Goal: Transaction & Acquisition: Purchase product/service

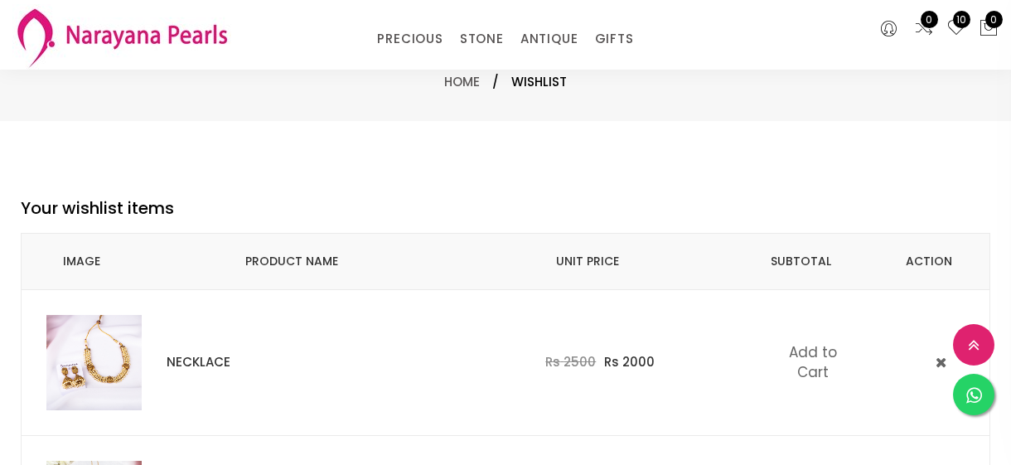
select select "INR"
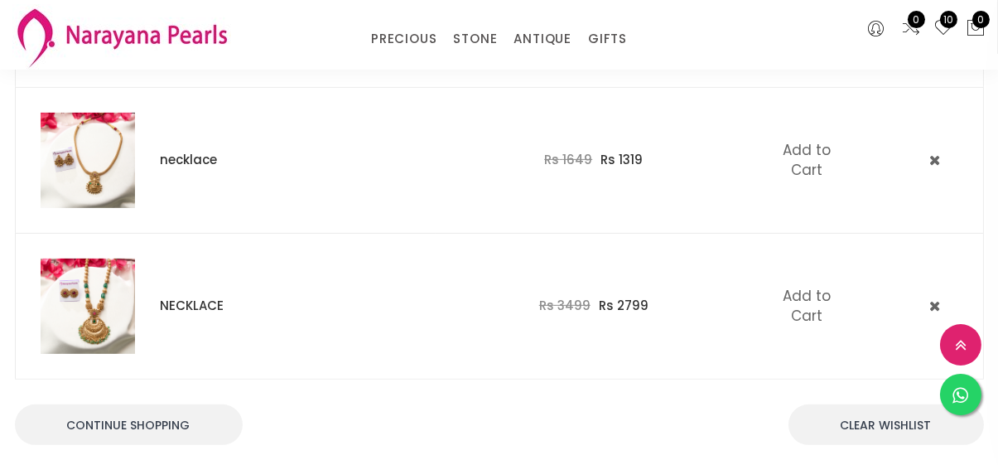
scroll to position [1361, 0]
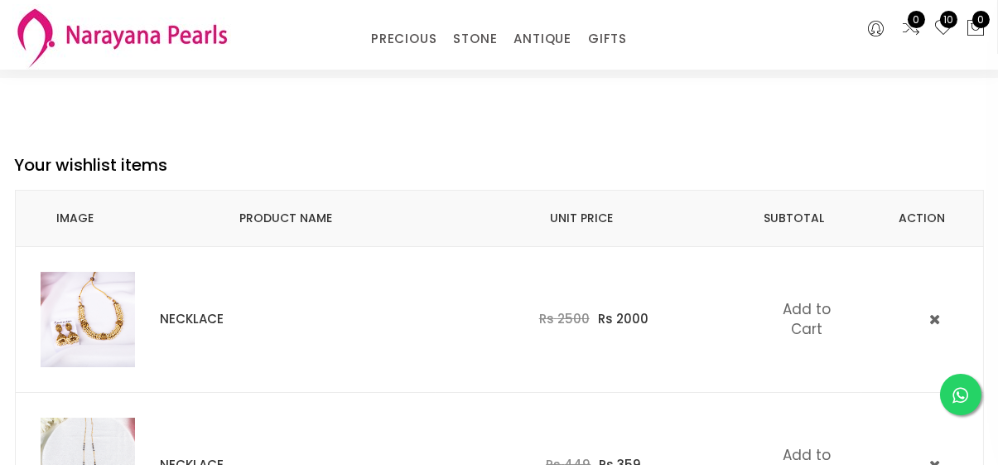
scroll to position [37, 0]
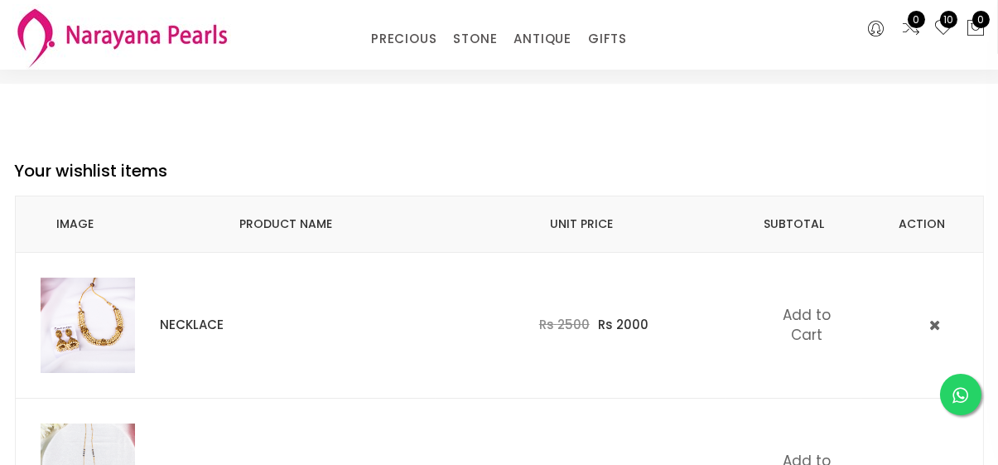
click at [95, 325] on img at bounding box center [88, 325] width 95 height 95
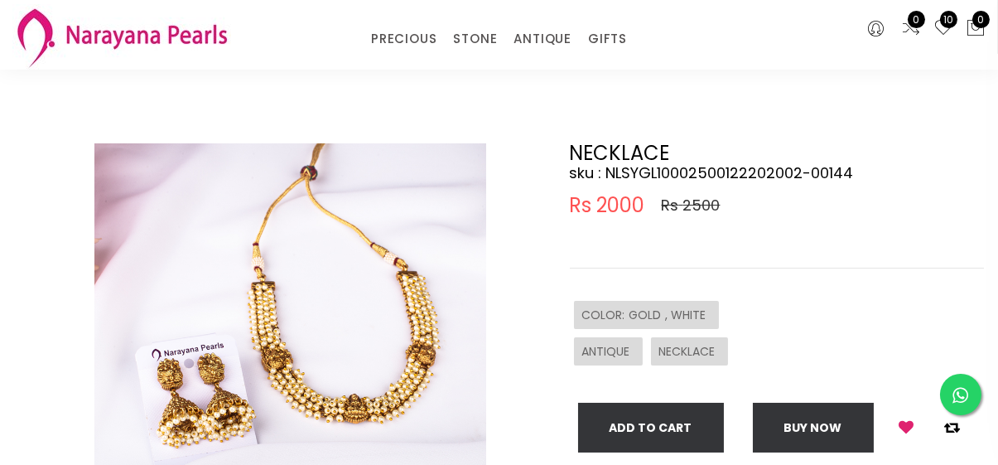
scroll to position [43, 0]
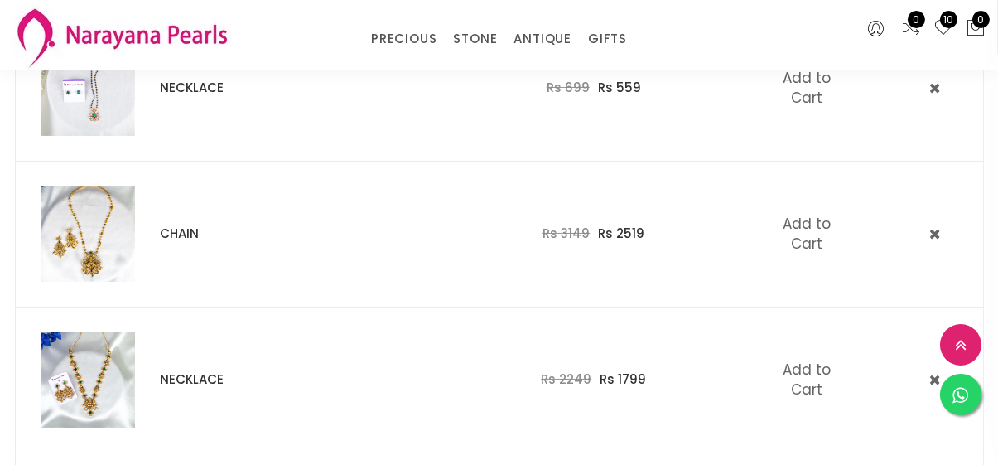
scroll to position [568, 0]
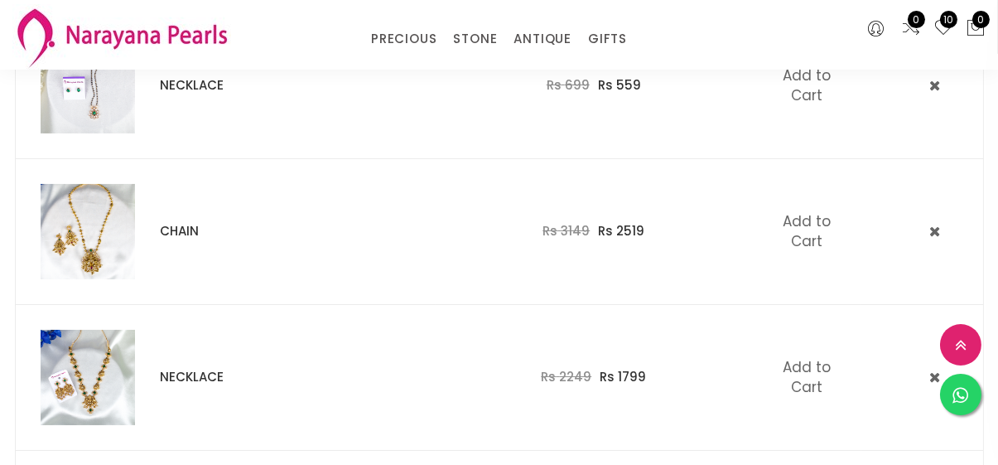
click at [89, 244] on img at bounding box center [88, 231] width 95 height 95
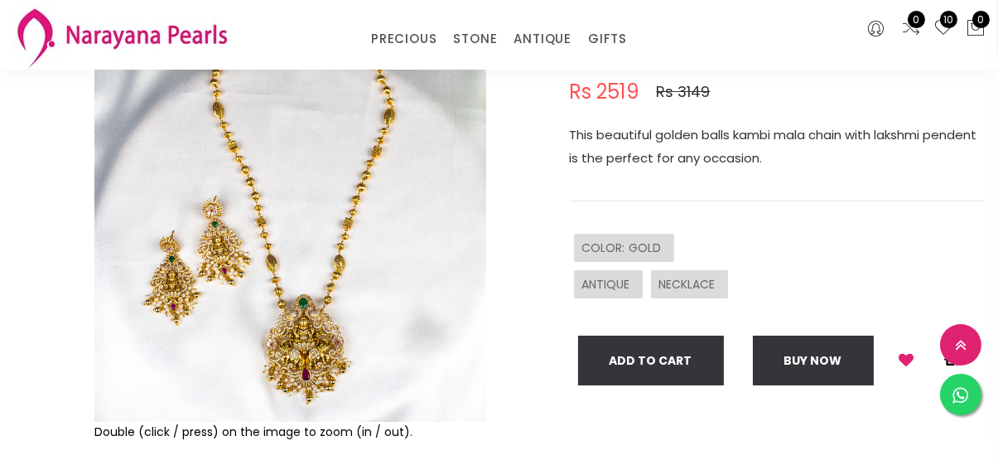
scroll to position [178, 0]
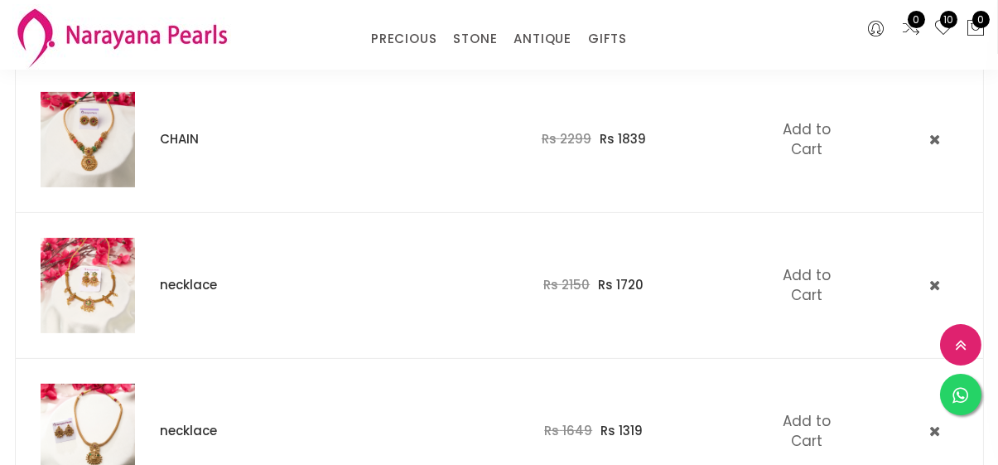
scroll to position [1104, 0]
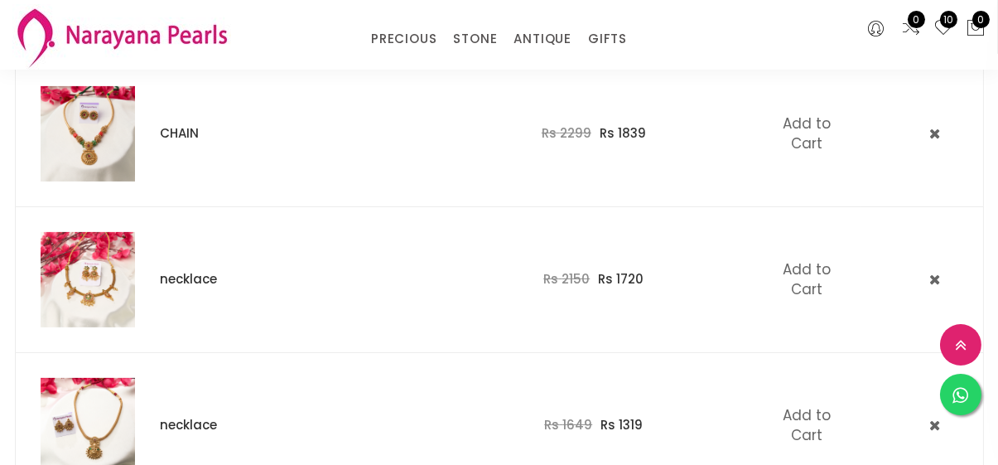
click at [112, 143] on img at bounding box center [88, 133] width 95 height 95
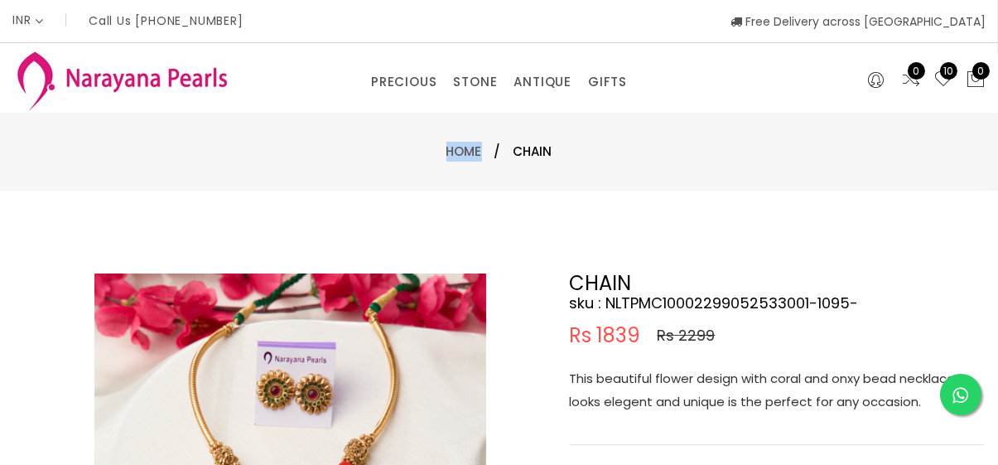
click at [112, 143] on div "Home / CHAIN" at bounding box center [499, 152] width 969 height 20
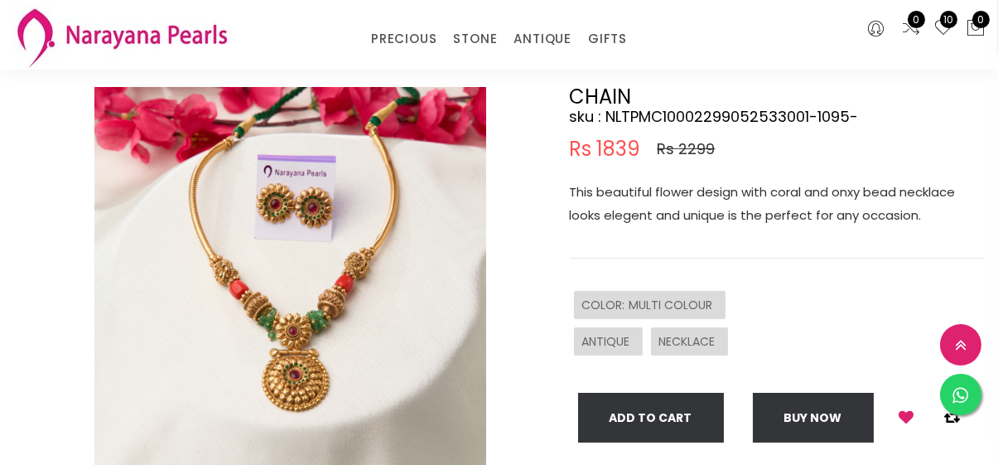
scroll to position [128, 0]
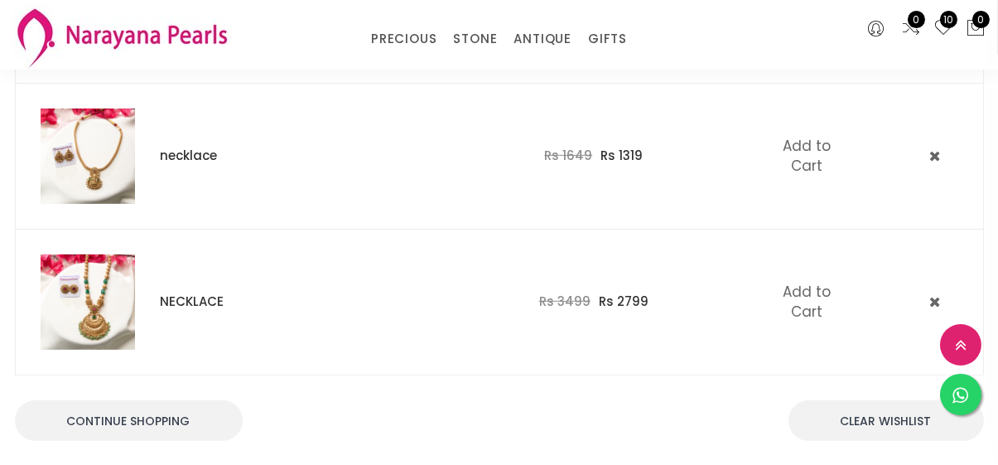
click at [507, 375] on div "Continue Shopping Clear WishList" at bounding box center [499, 430] width 969 height 111
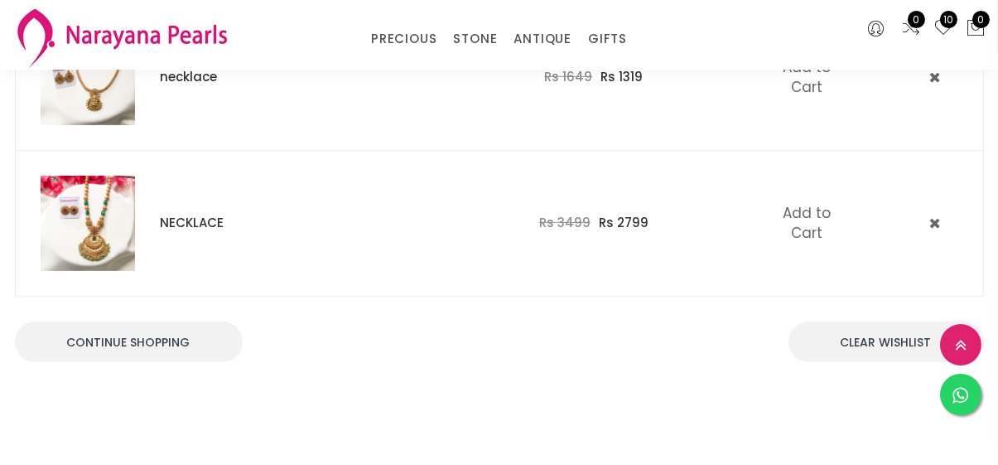
scroll to position [1436, 0]
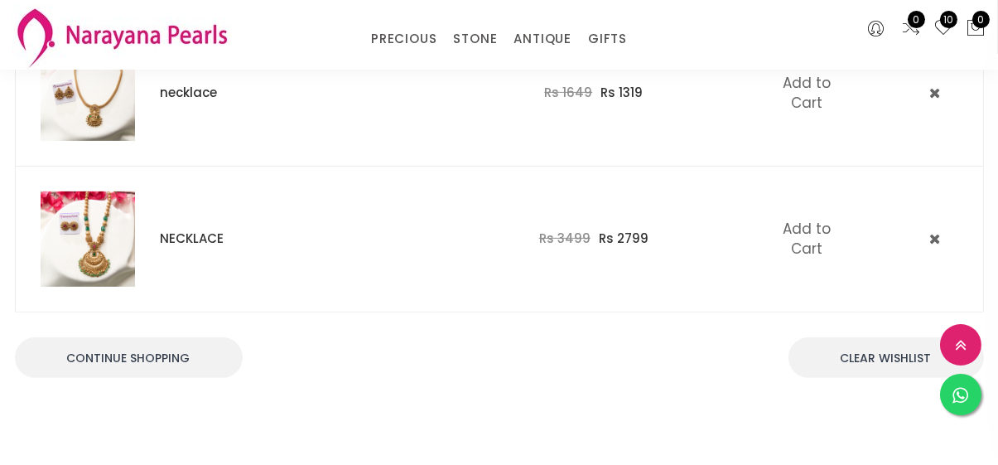
click at [104, 246] on img at bounding box center [88, 238] width 95 height 95
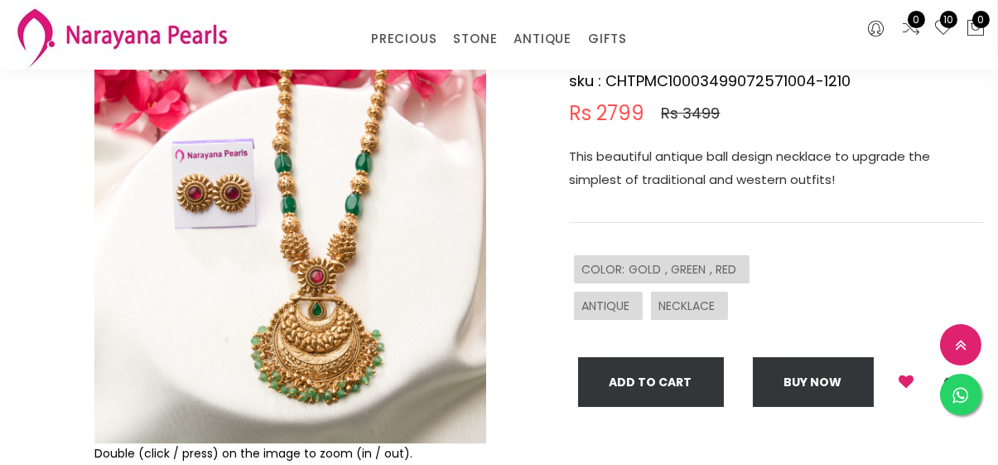
scroll to position [154, 0]
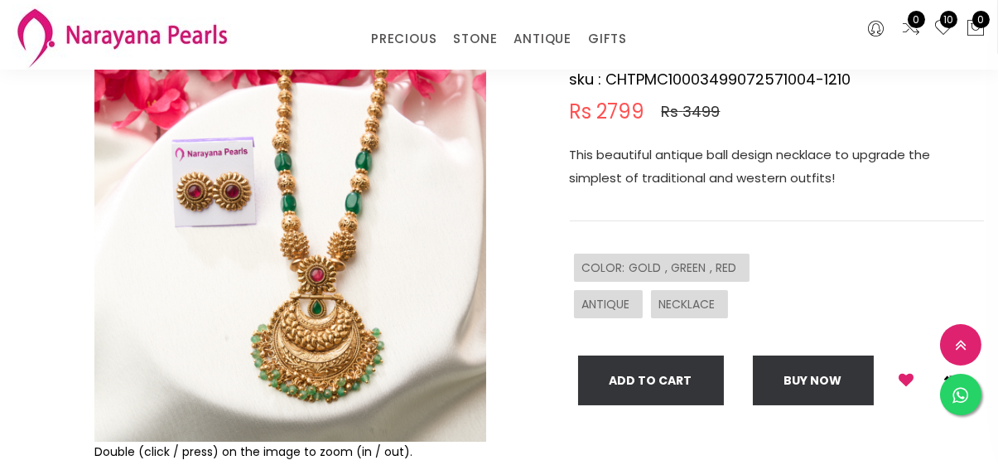
click at [786, 249] on div "COLOR : GOLD , GREEN , RED" at bounding box center [777, 267] width 414 height 36
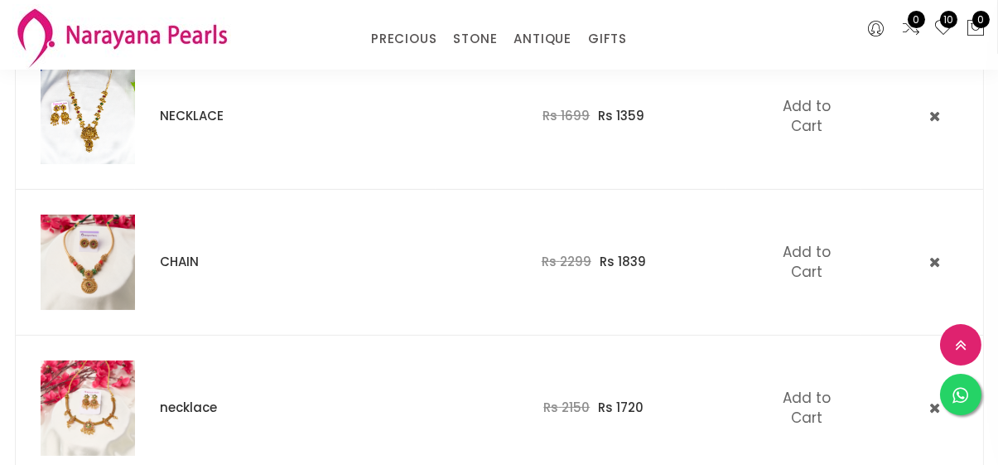
scroll to position [955, 0]
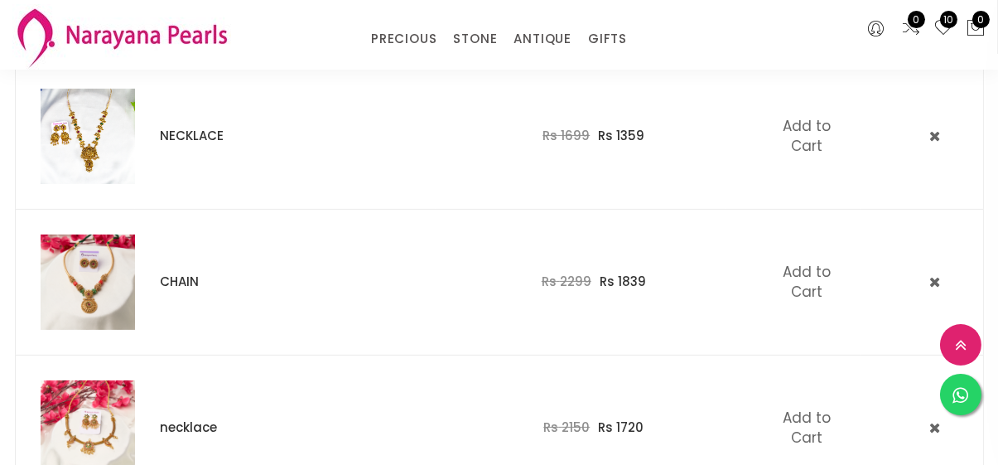
click at [70, 139] on img at bounding box center [88, 136] width 95 height 95
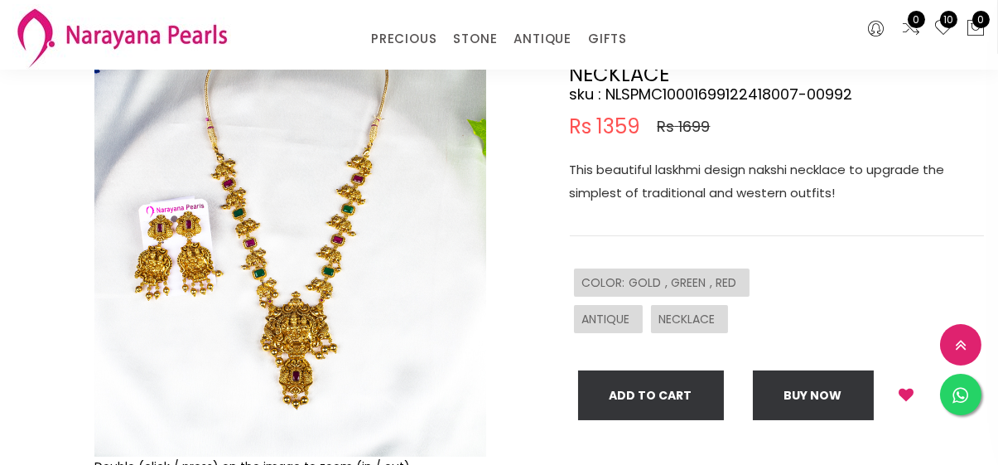
scroll to position [164, 0]
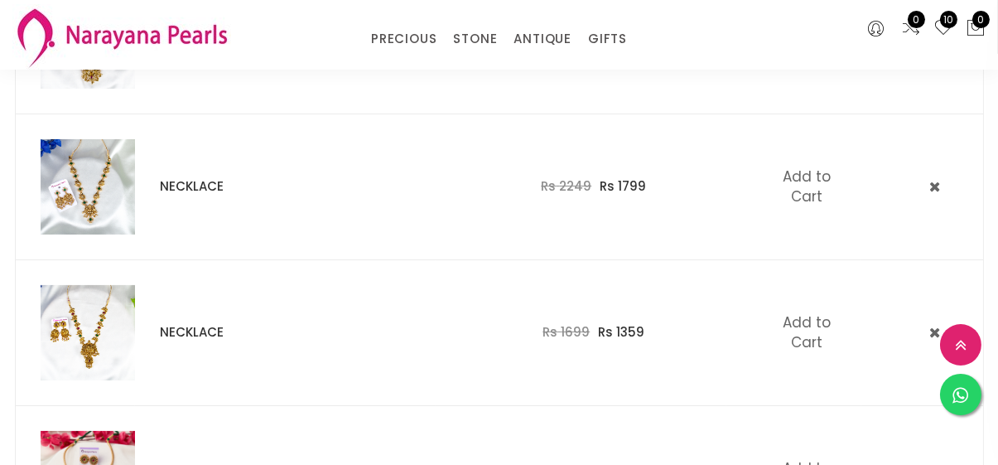
scroll to position [758, 0]
click at [112, 236] on td at bounding box center [75, 187] width 120 height 146
click at [108, 210] on img at bounding box center [88, 187] width 95 height 95
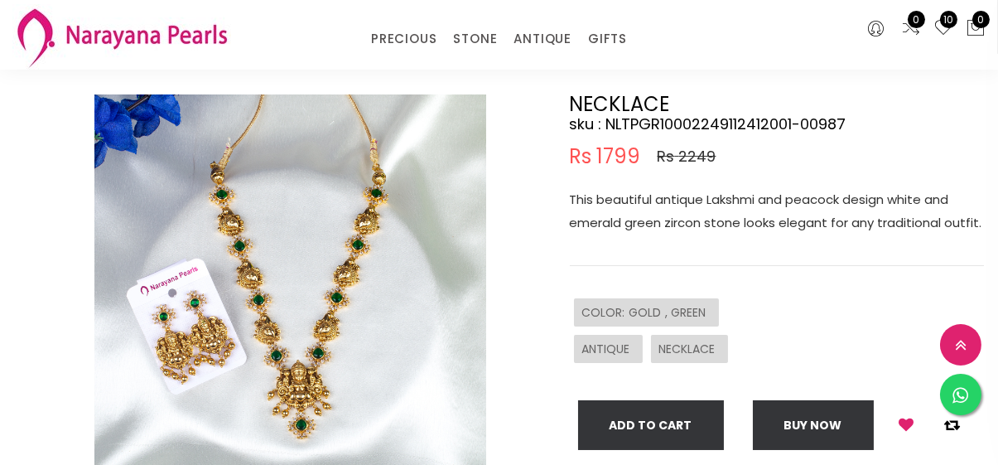
scroll to position [110, 0]
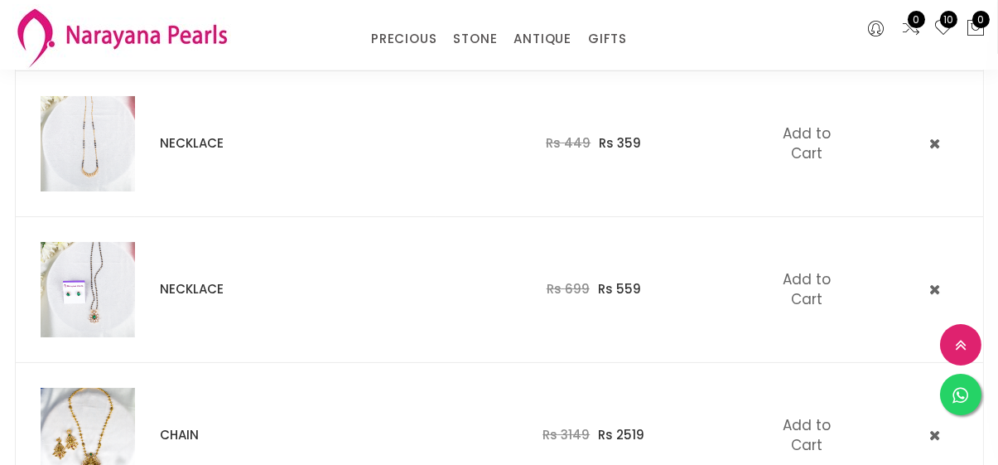
scroll to position [354, 0]
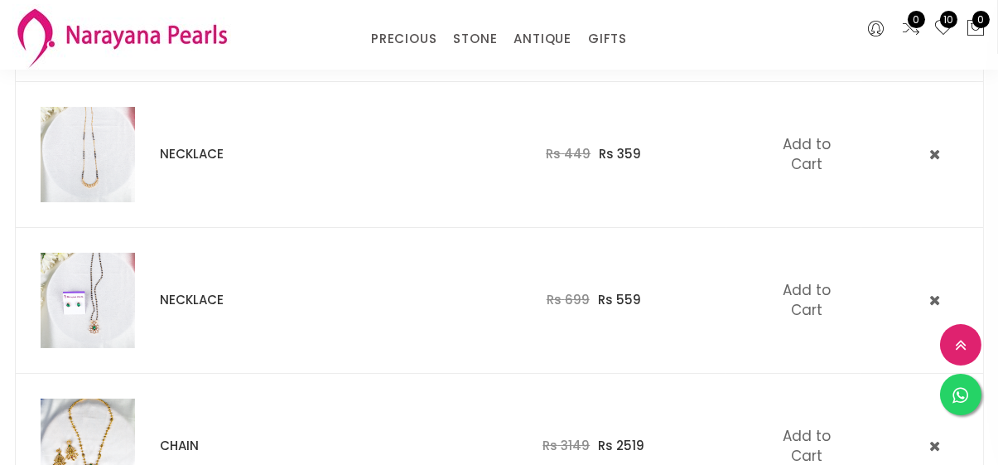
click at [104, 130] on img at bounding box center [88, 154] width 95 height 95
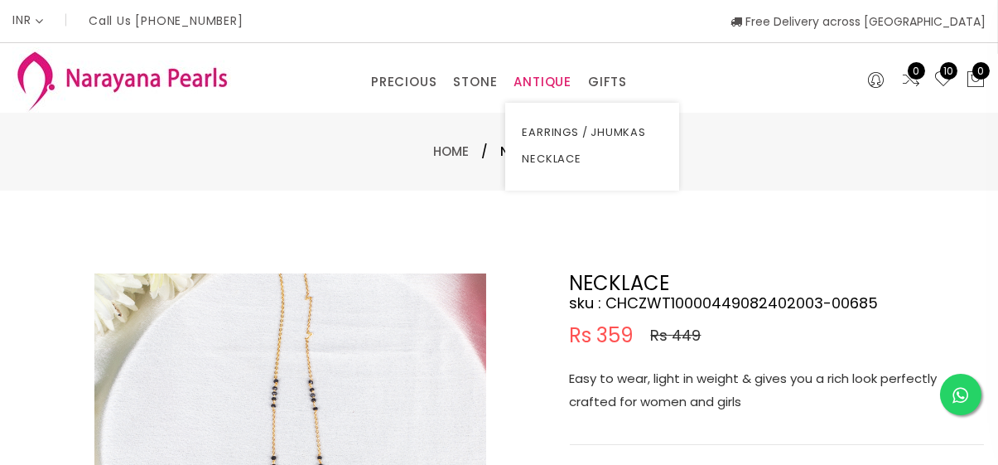
click at [523, 89] on link "ANTIQUE" at bounding box center [543, 82] width 58 height 25
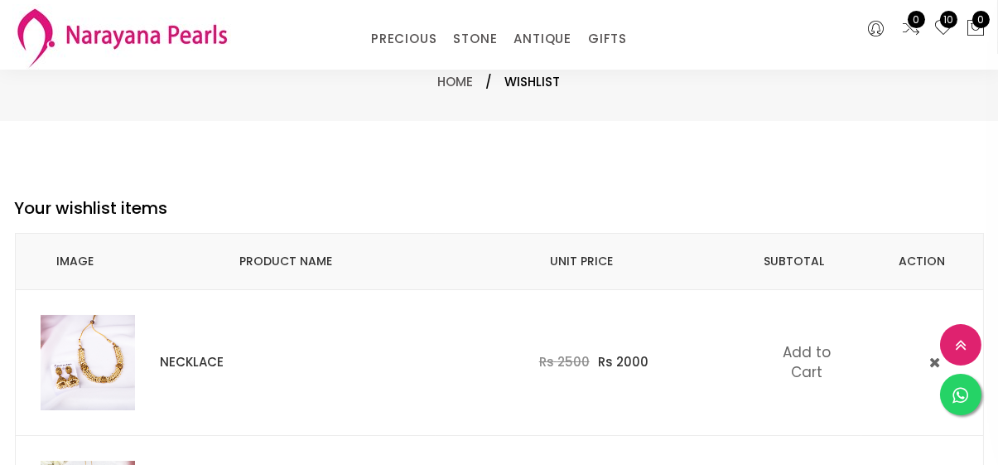
scroll to position [354, 0]
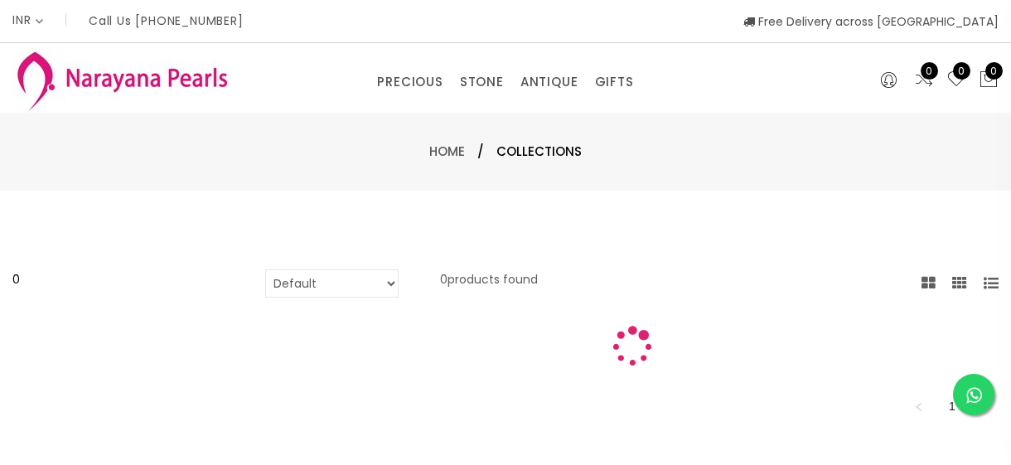
select select "INR"
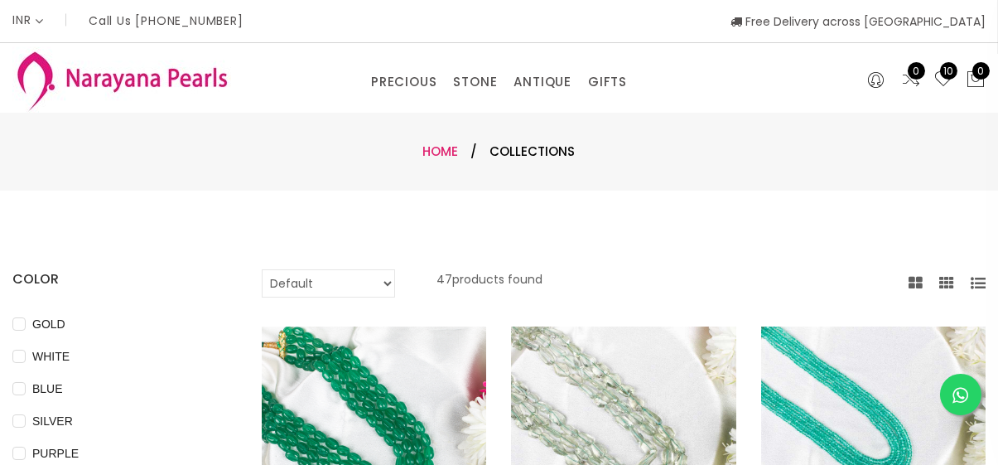
click at [439, 147] on link "Home" at bounding box center [441, 151] width 36 height 17
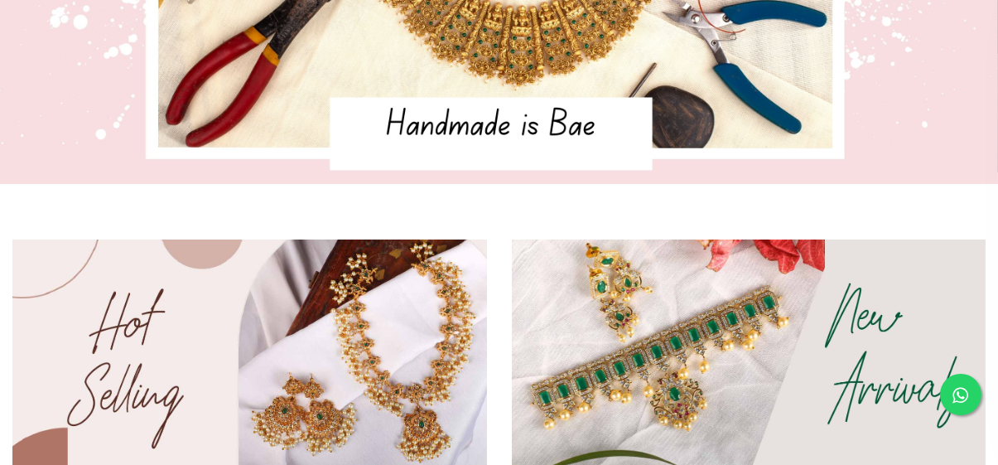
scroll to position [406, 0]
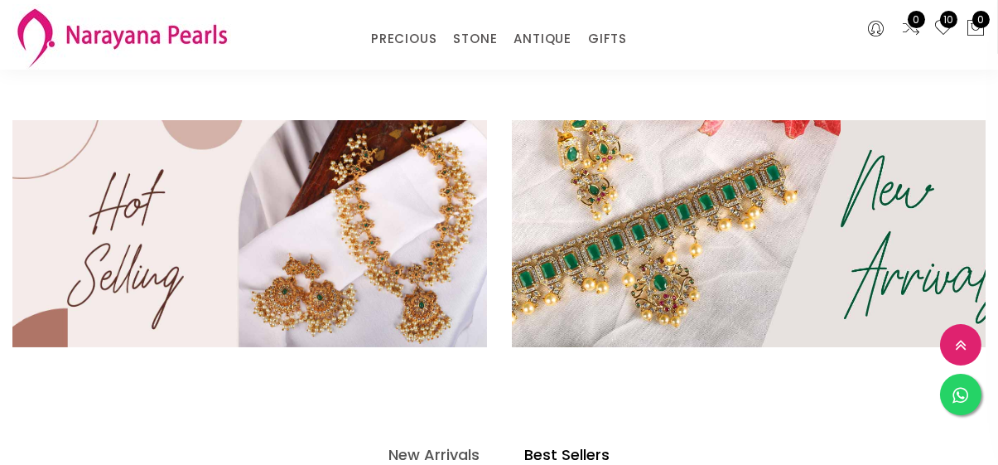
click at [703, 257] on img at bounding box center [748, 234] width 569 height 273
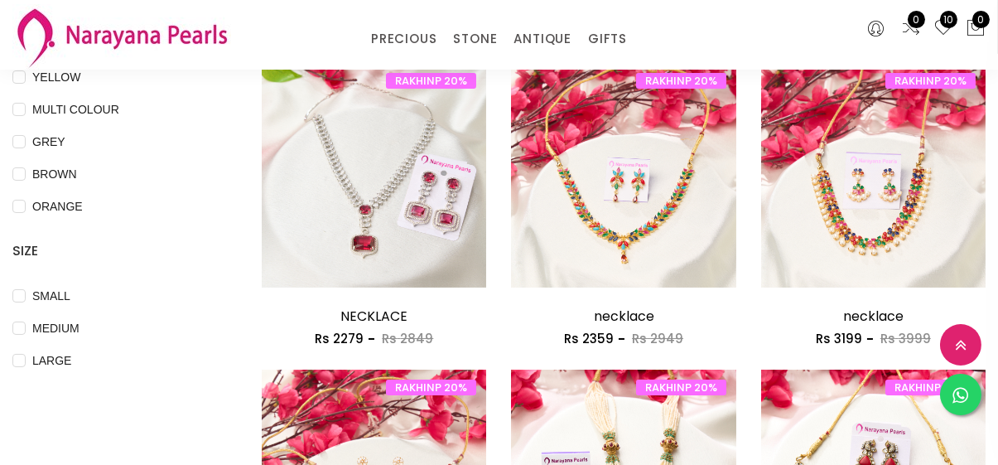
scroll to position [491, 0]
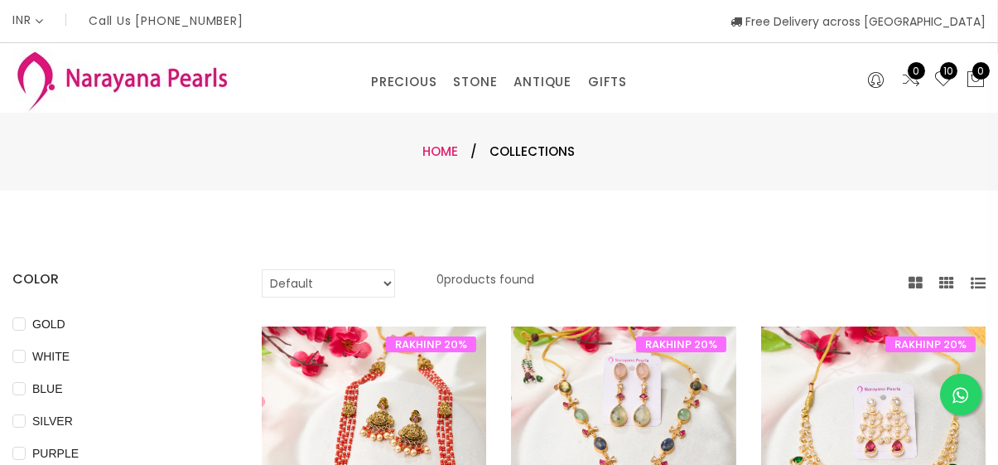
click at [436, 155] on link "Home" at bounding box center [441, 151] width 36 height 17
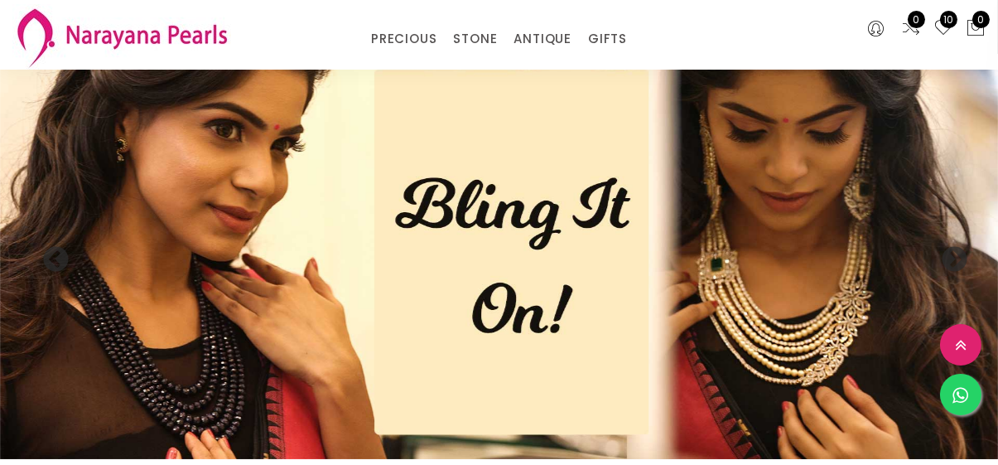
scroll to position [406, 0]
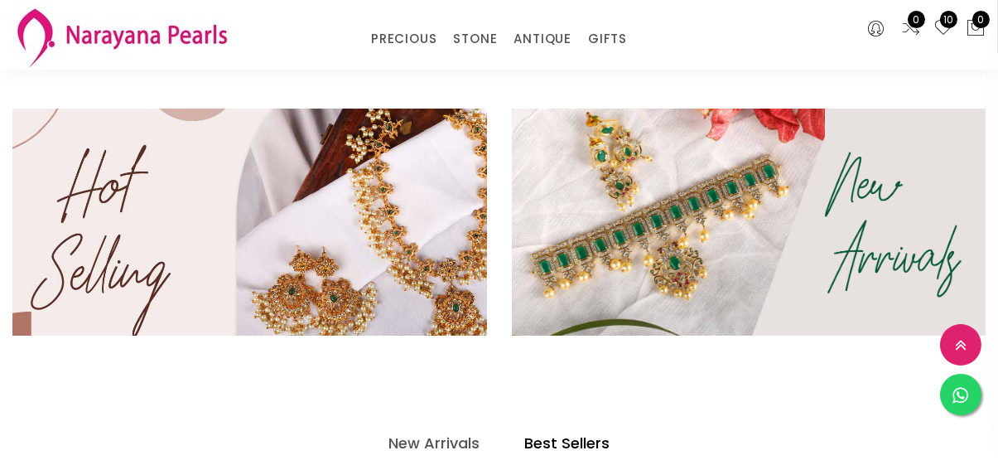
click at [408, 202] on img at bounding box center [249, 222] width 569 height 273
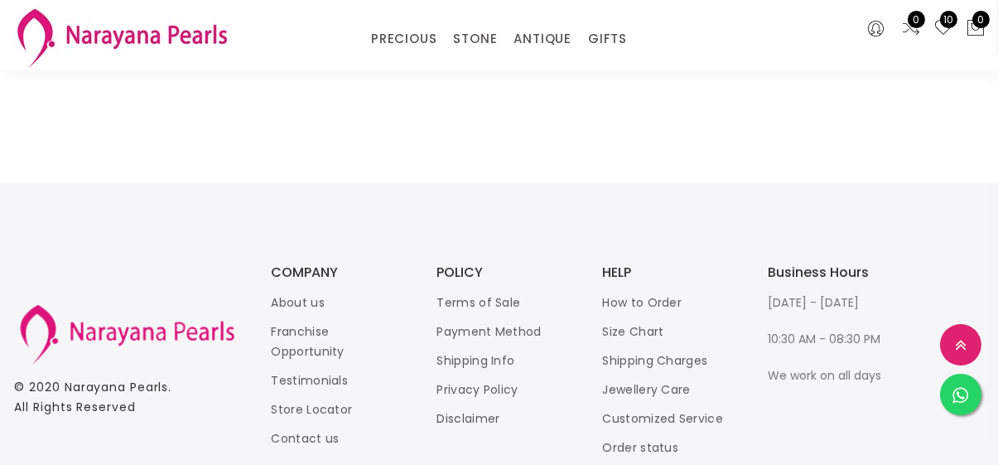
scroll to position [1494, 0]
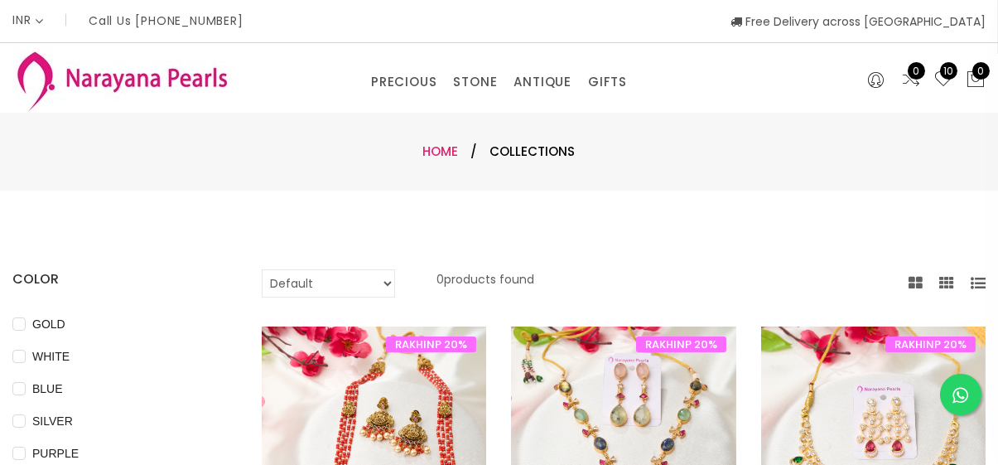
click at [439, 151] on link "Home" at bounding box center [441, 151] width 36 height 17
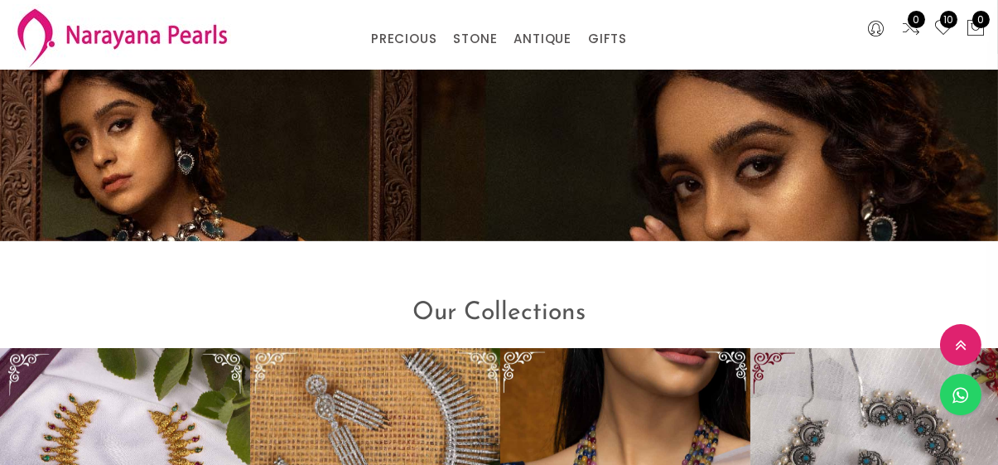
scroll to position [2034, 0]
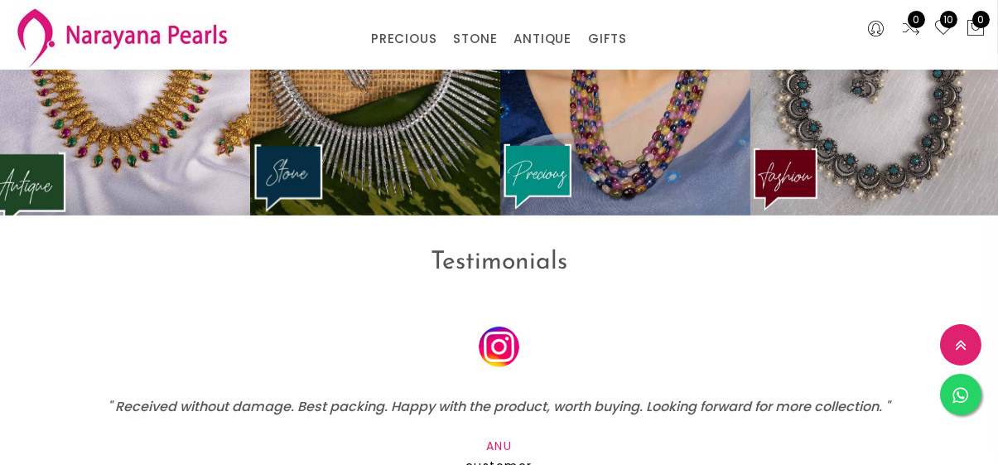
click at [147, 152] on img at bounding box center [125, 83] width 275 height 289
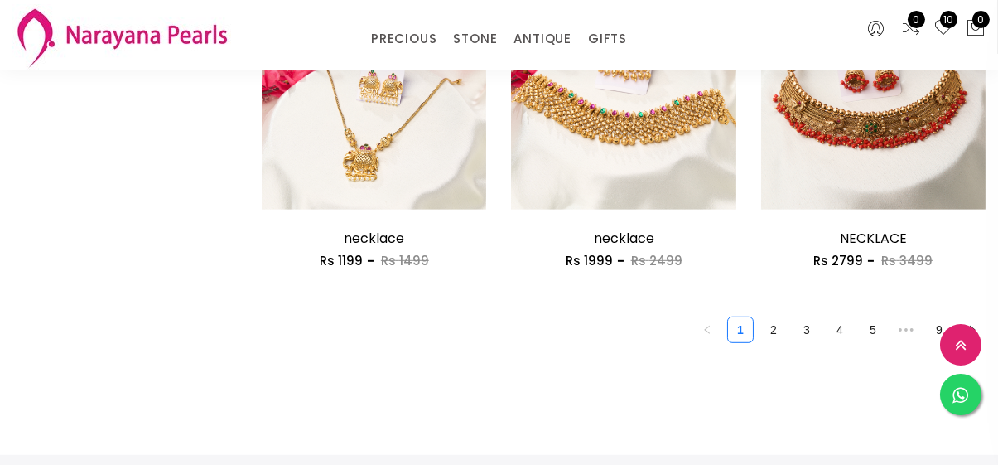
scroll to position [2116, 0]
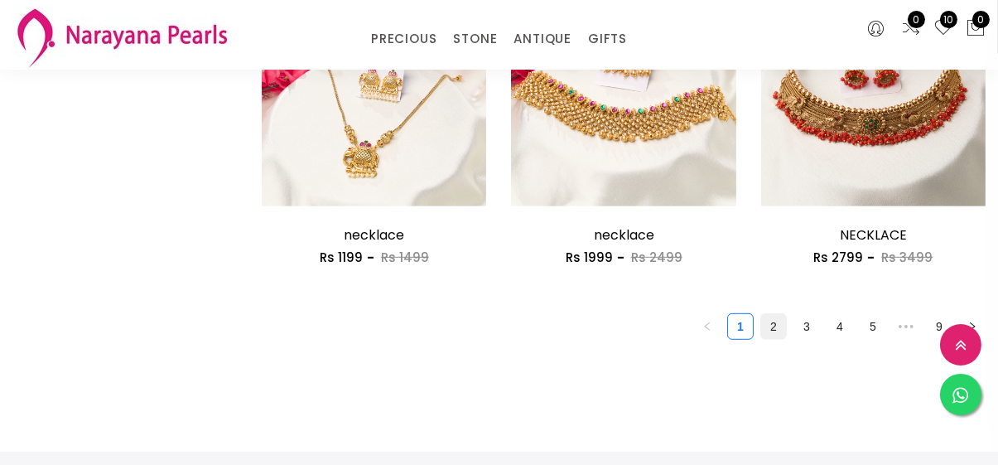
click at [771, 330] on link "2" at bounding box center [773, 326] width 25 height 25
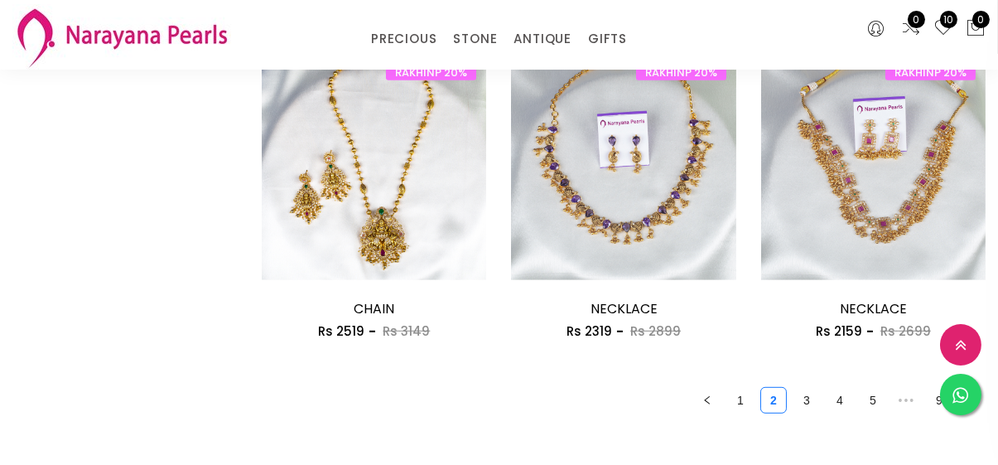
scroll to position [2049, 0]
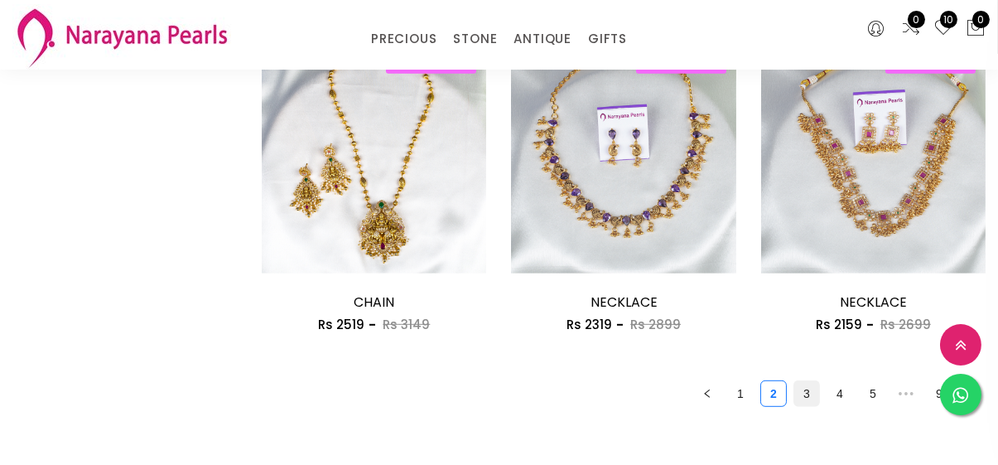
click at [805, 396] on link "3" at bounding box center [807, 393] width 25 height 25
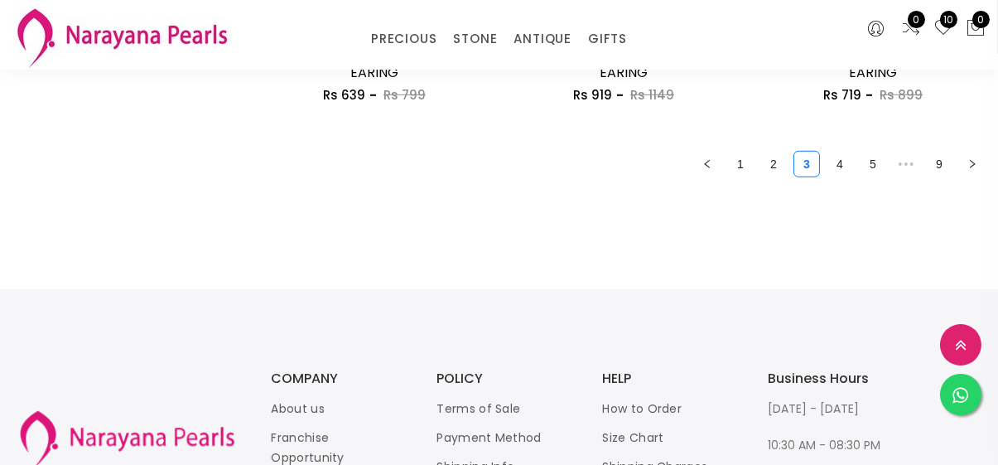
scroll to position [2278, 0]
click at [844, 170] on link "4" at bounding box center [840, 164] width 25 height 25
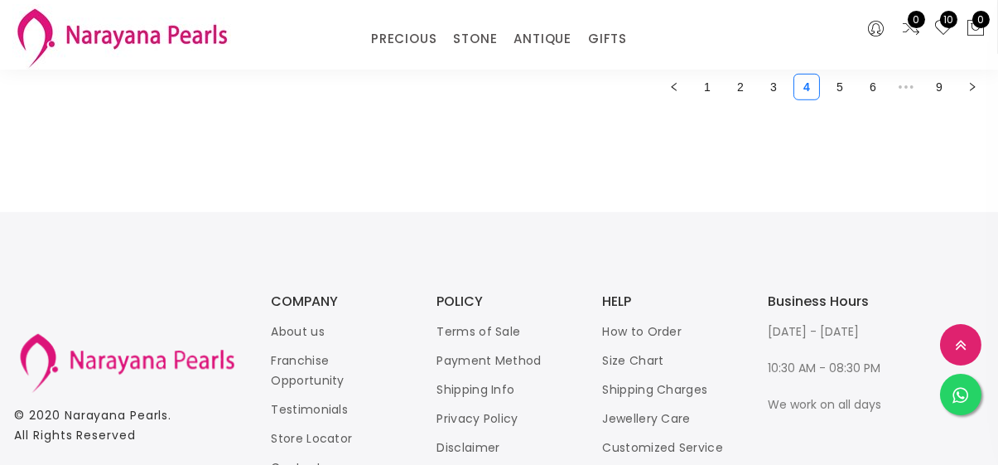
scroll to position [2352, 0]
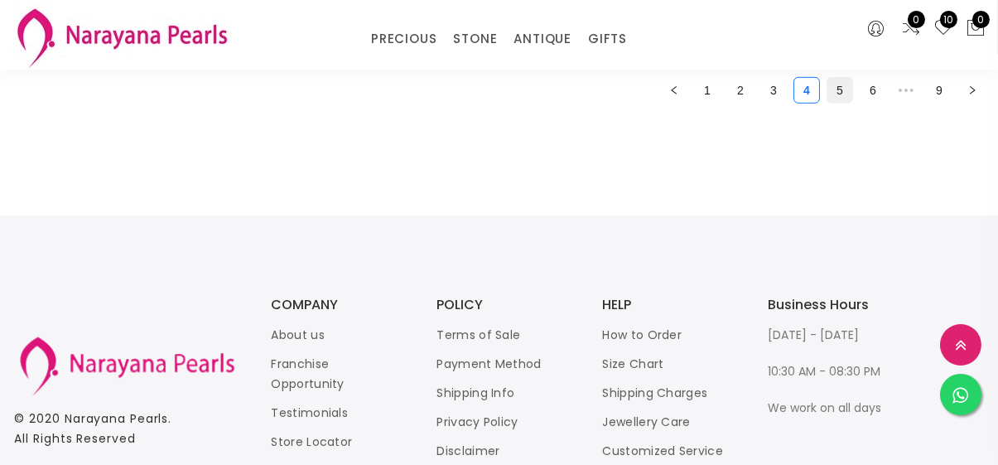
click at [841, 89] on link "5" at bounding box center [840, 90] width 25 height 25
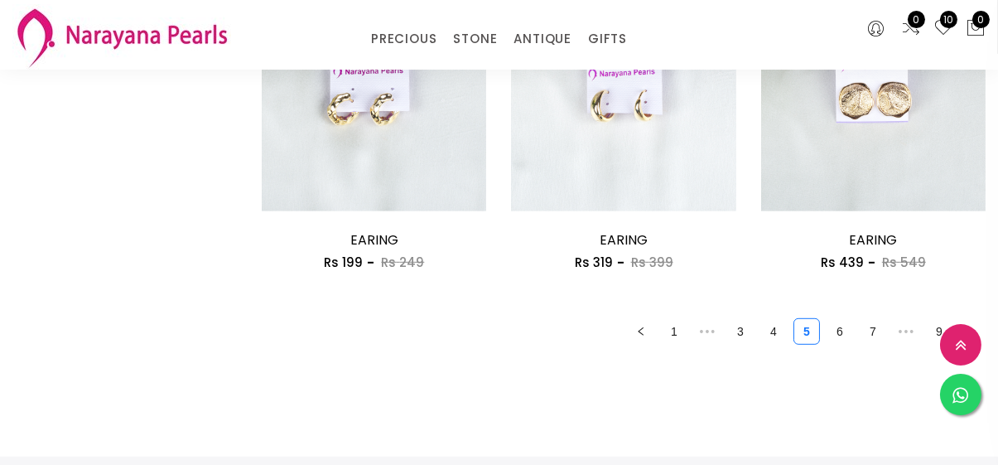
scroll to position [2115, 0]
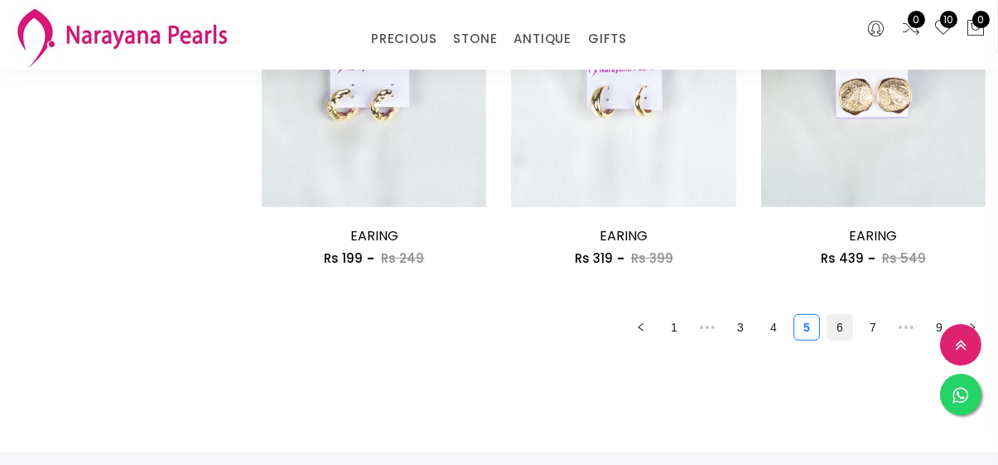
click at [844, 338] on link "6" at bounding box center [840, 327] width 25 height 25
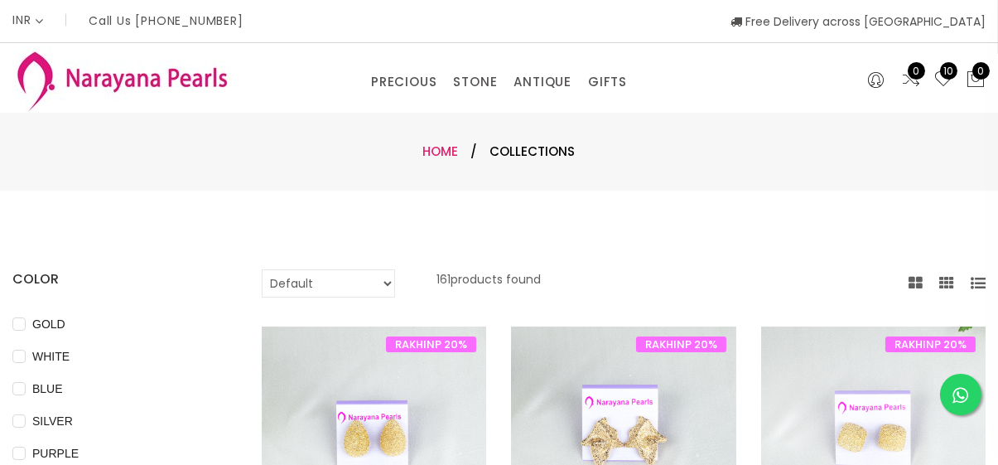
click at [436, 152] on link "Home" at bounding box center [441, 151] width 36 height 17
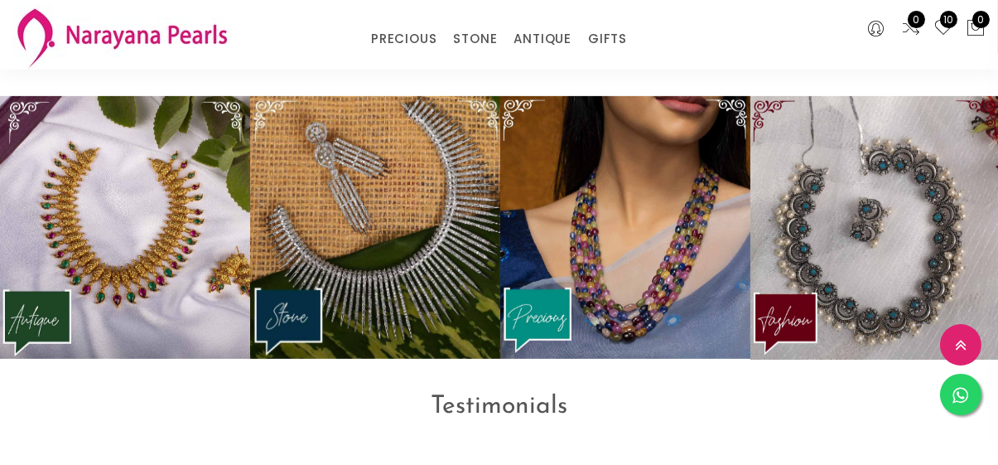
scroll to position [1888, 0]
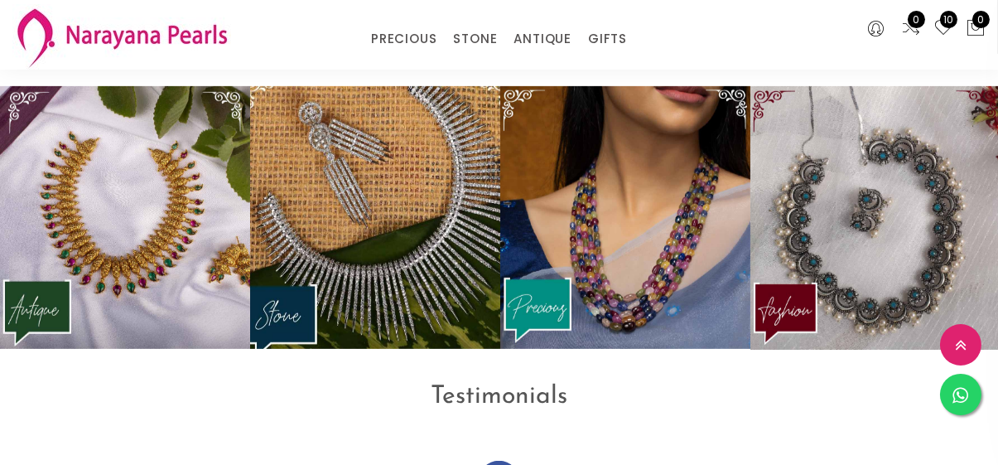
click at [467, 309] on img at bounding box center [375, 217] width 275 height 289
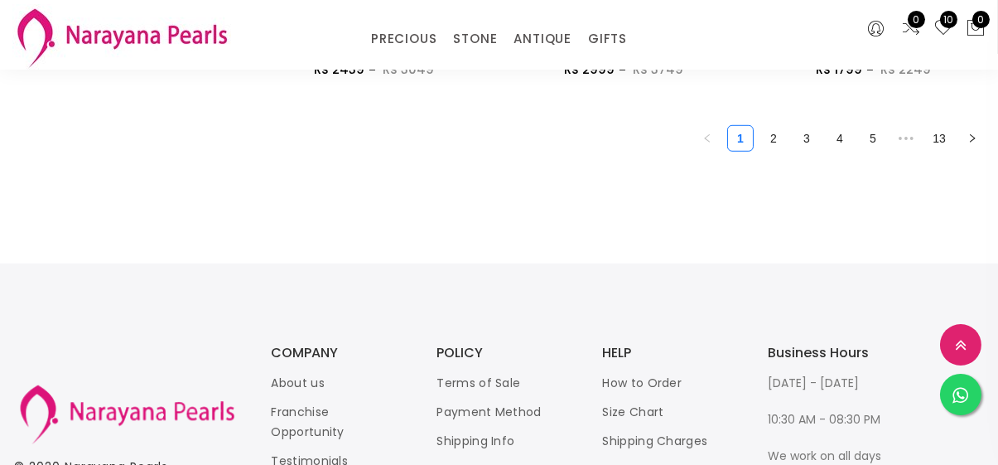
scroll to position [2332, 0]
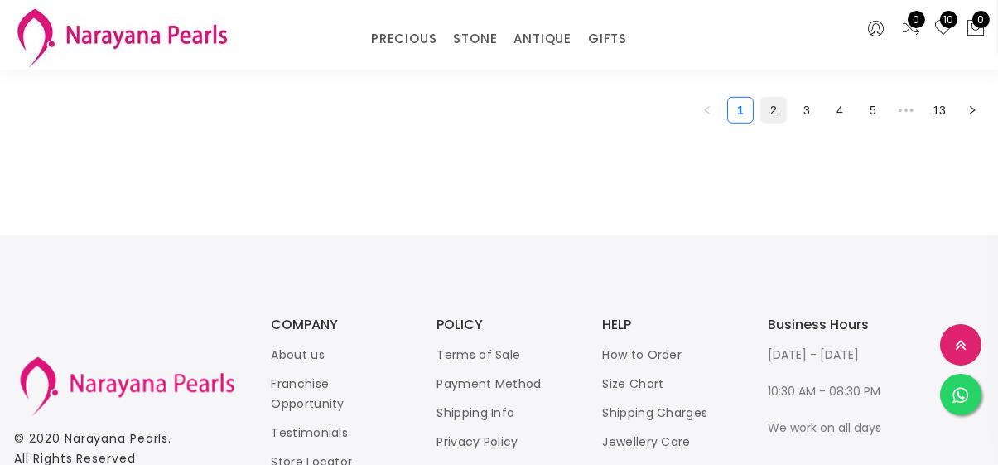
click at [782, 118] on link "2" at bounding box center [773, 110] width 25 height 25
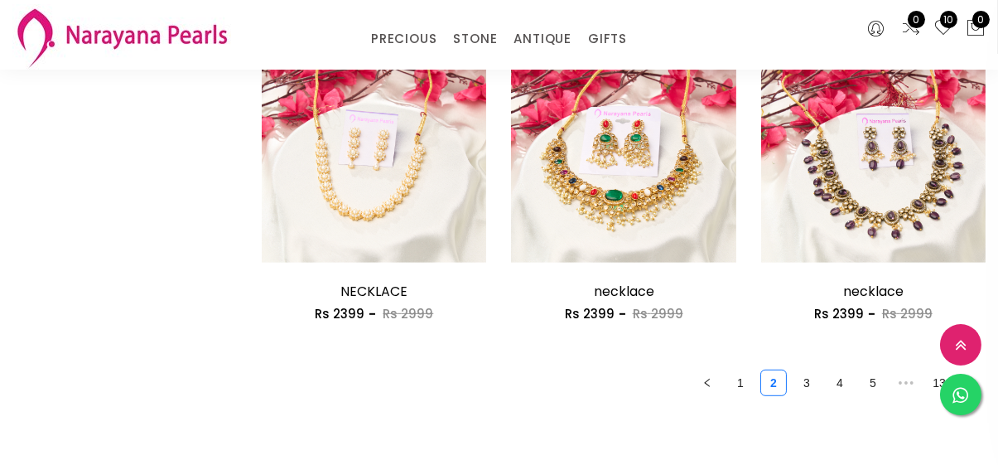
scroll to position [2071, 0]
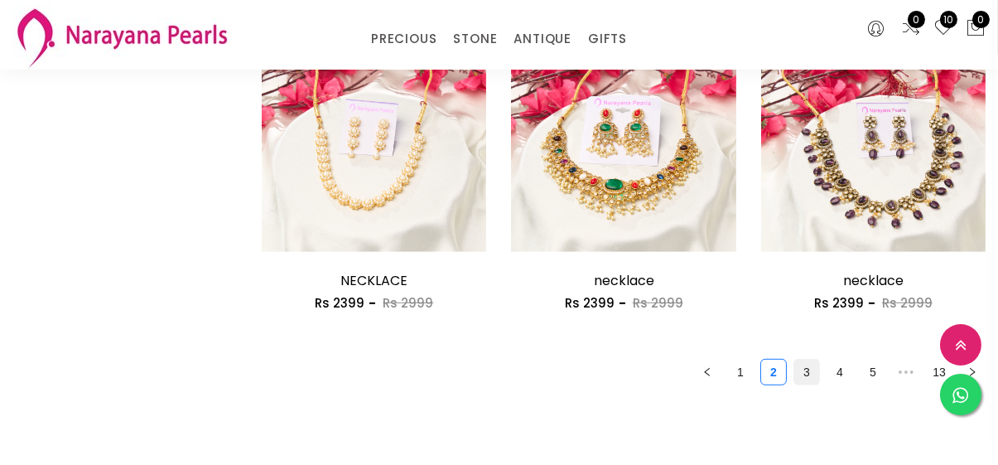
click at [810, 372] on link "3" at bounding box center [807, 372] width 25 height 25
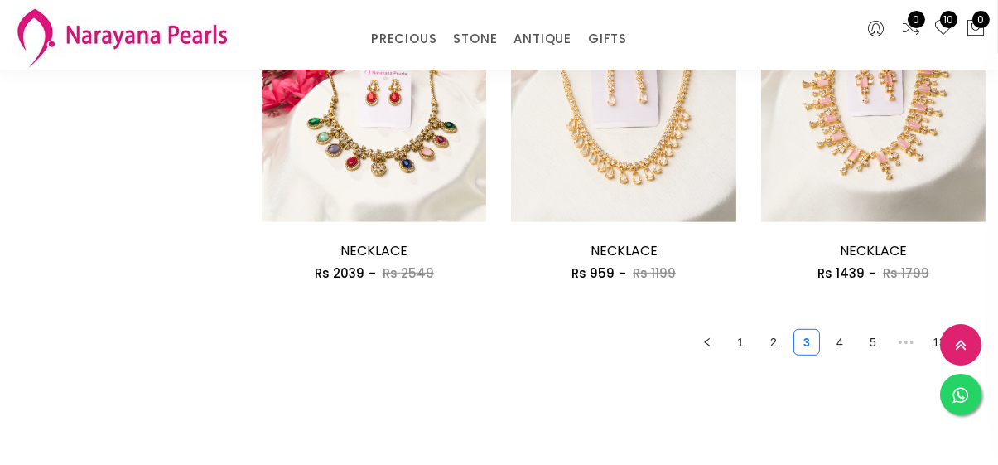
scroll to position [2108, 0]
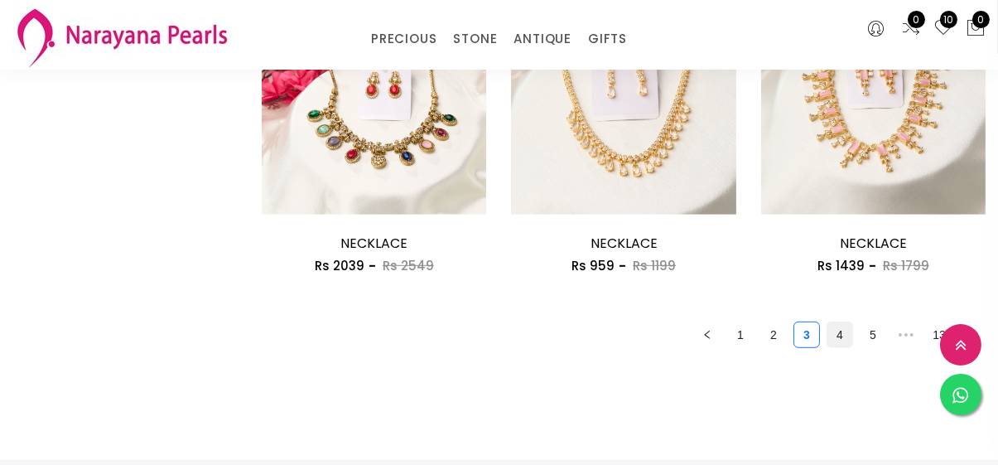
click at [847, 342] on link "4" at bounding box center [840, 334] width 25 height 25
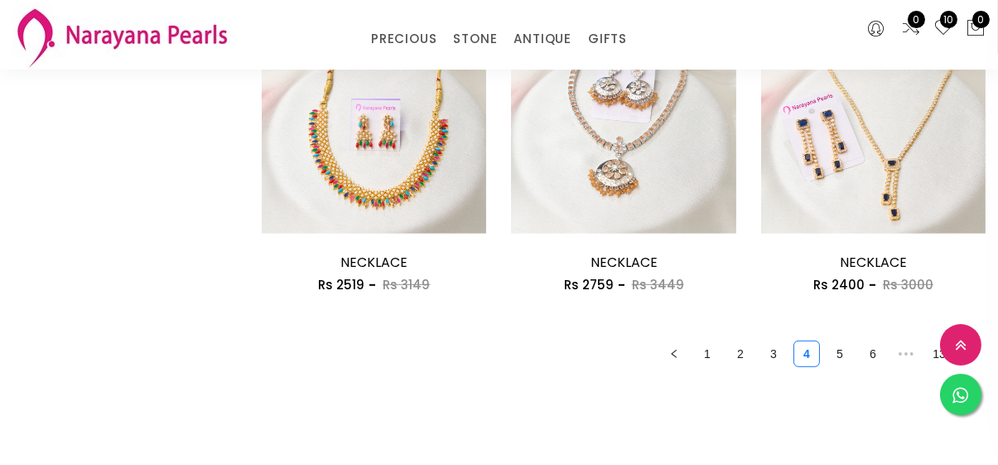
scroll to position [2075, 0]
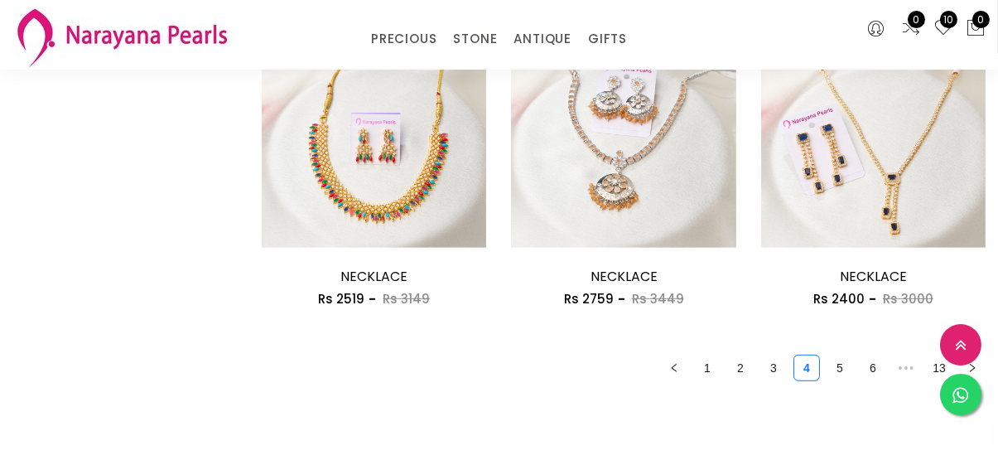
click at [842, 375] on link "5" at bounding box center [840, 367] width 25 height 25
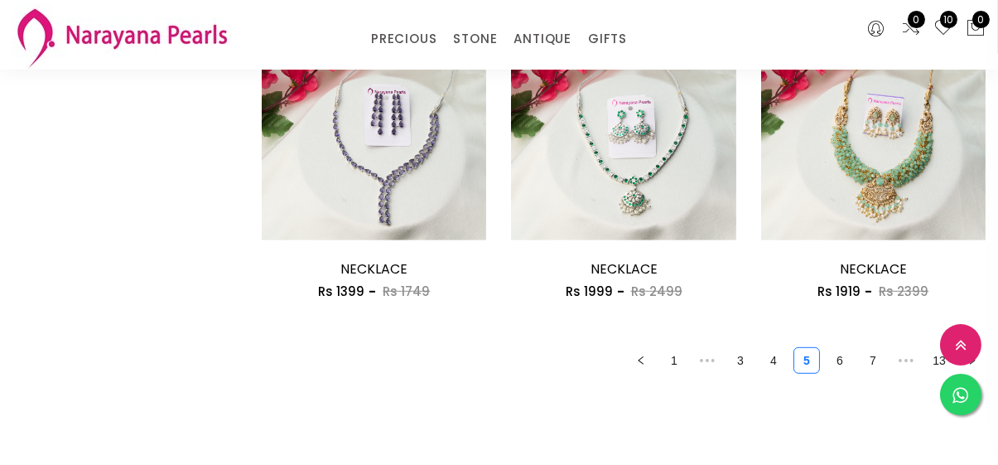
scroll to position [2089, 0]
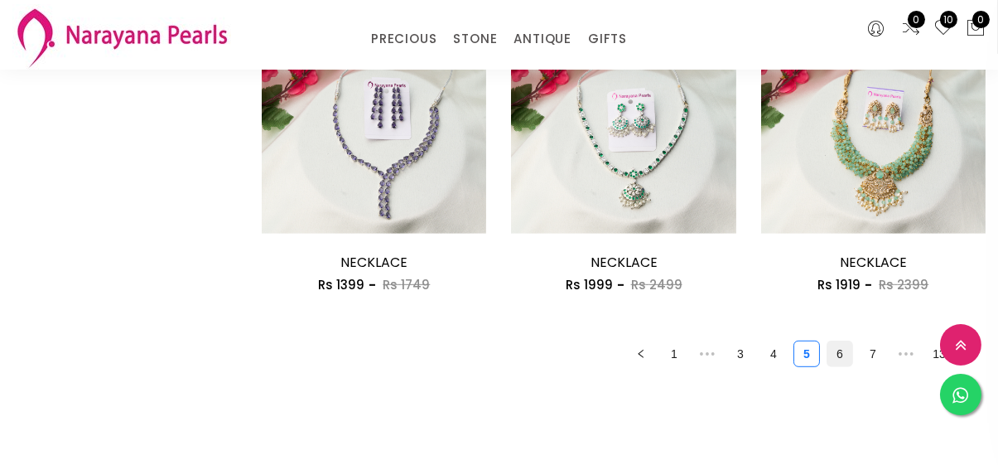
click at [839, 364] on link "6" at bounding box center [840, 353] width 25 height 25
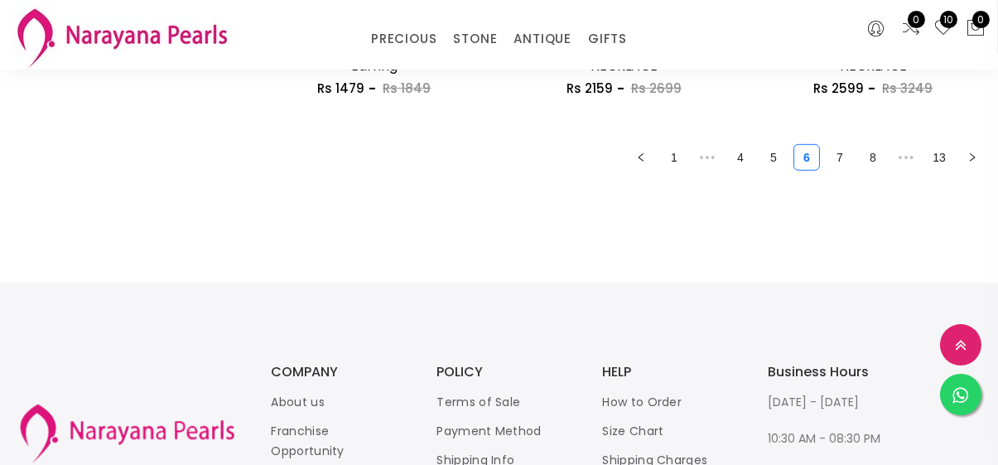
scroll to position [2289, 0]
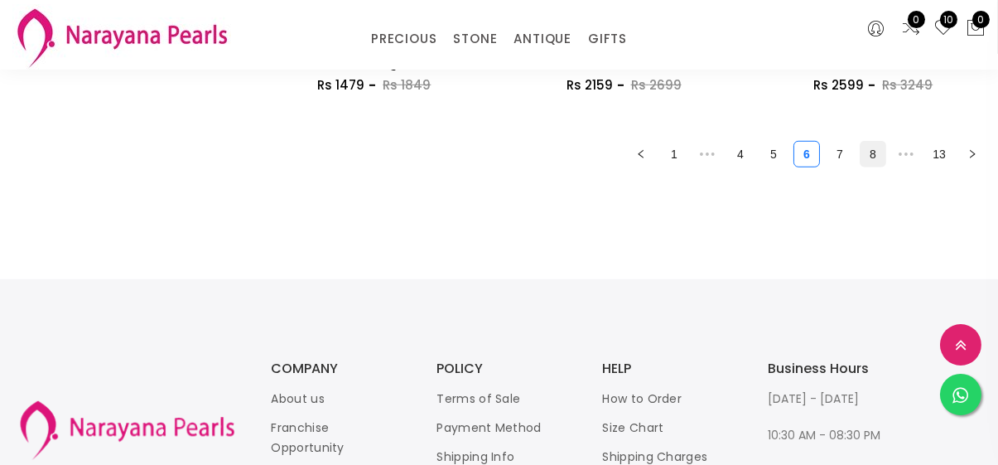
click at [873, 164] on link "8" at bounding box center [873, 154] width 25 height 25
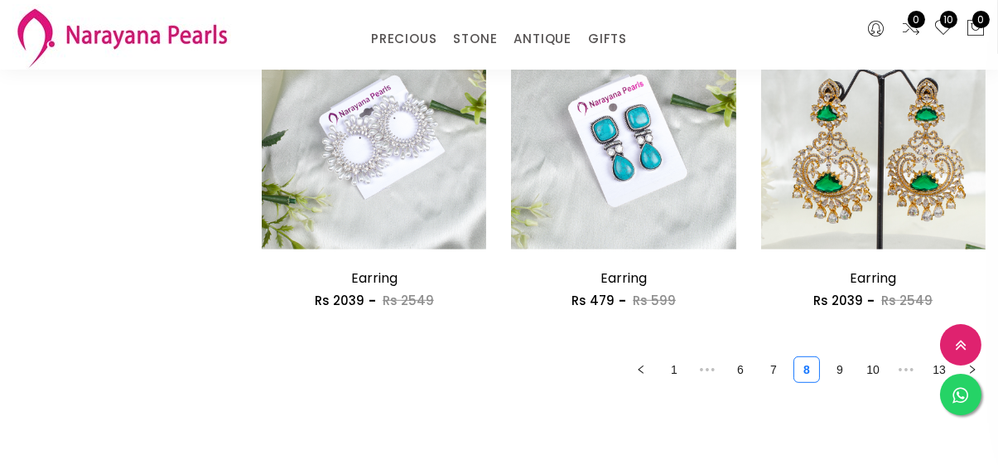
scroll to position [2080, 0]
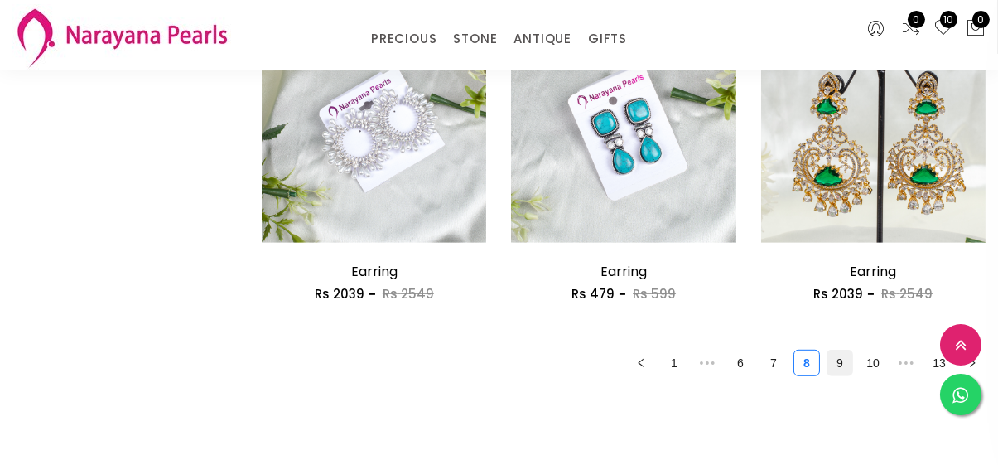
click at [849, 365] on link "9" at bounding box center [840, 362] width 25 height 25
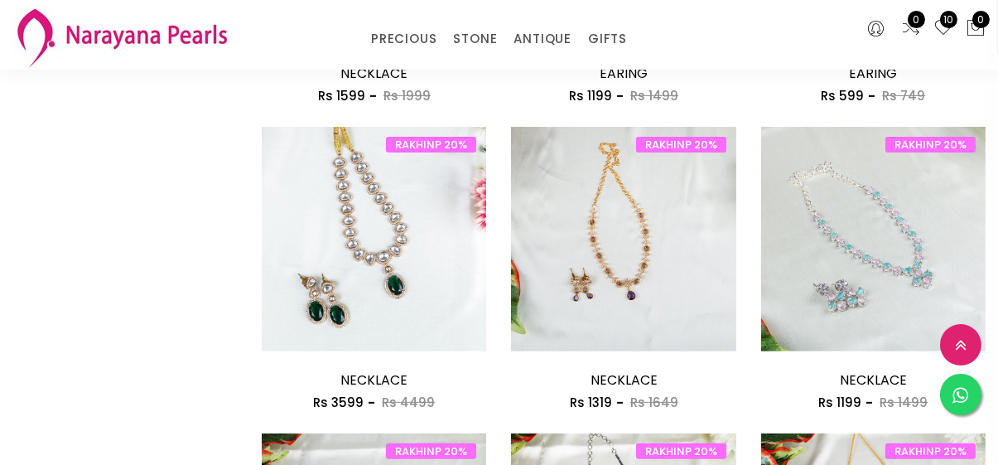
scroll to position [1353, 0]
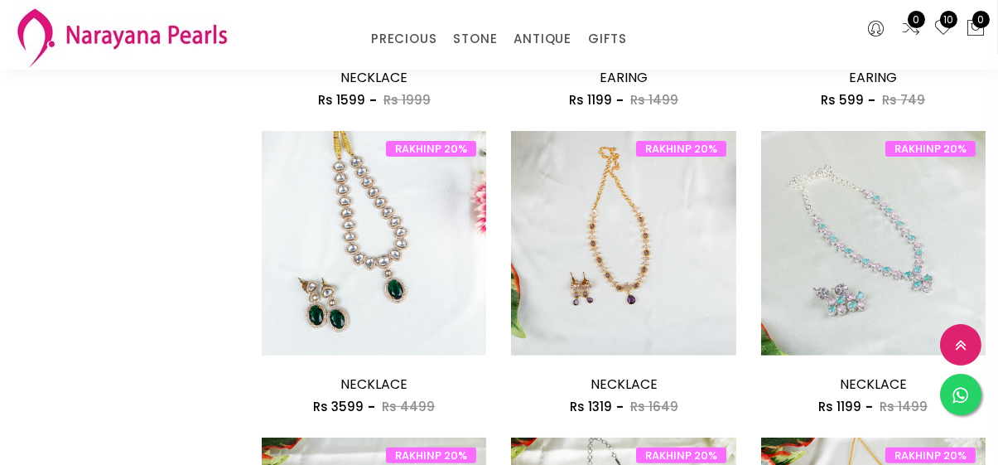
click at [936, 25] on icon at bounding box center [944, 28] width 20 height 20
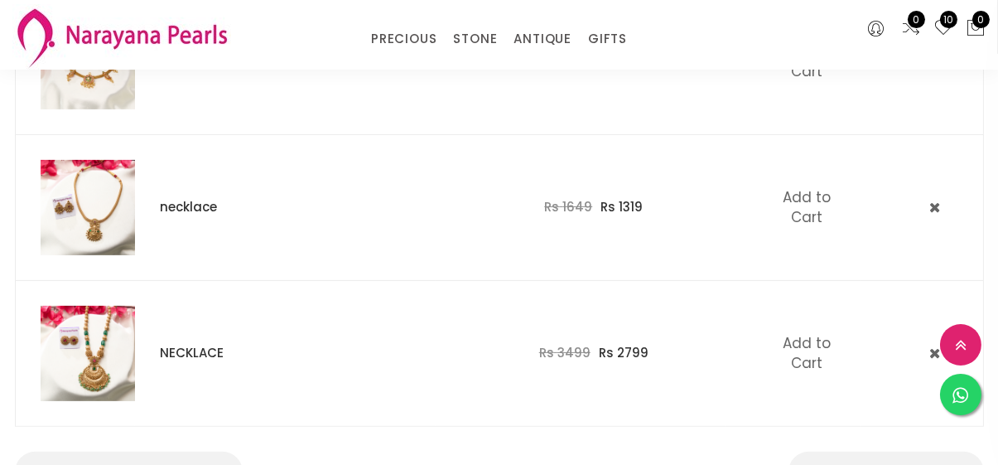
scroll to position [1324, 0]
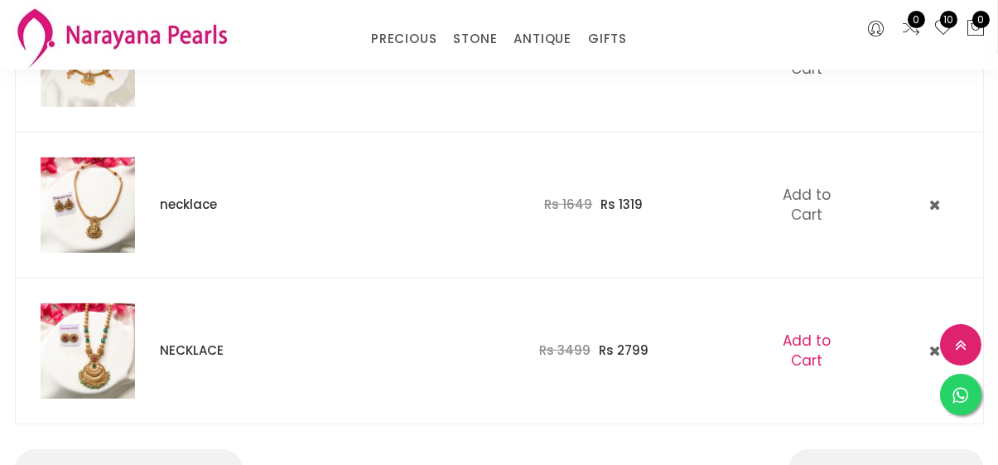
click at [818, 345] on button "Add to Cart" at bounding box center [806, 350] width 89 height 41
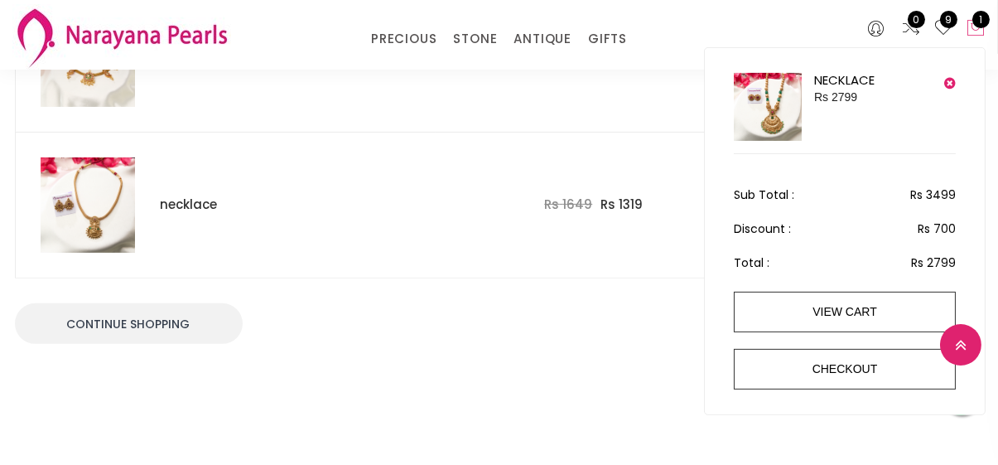
click at [971, 30] on icon at bounding box center [976, 28] width 20 height 20
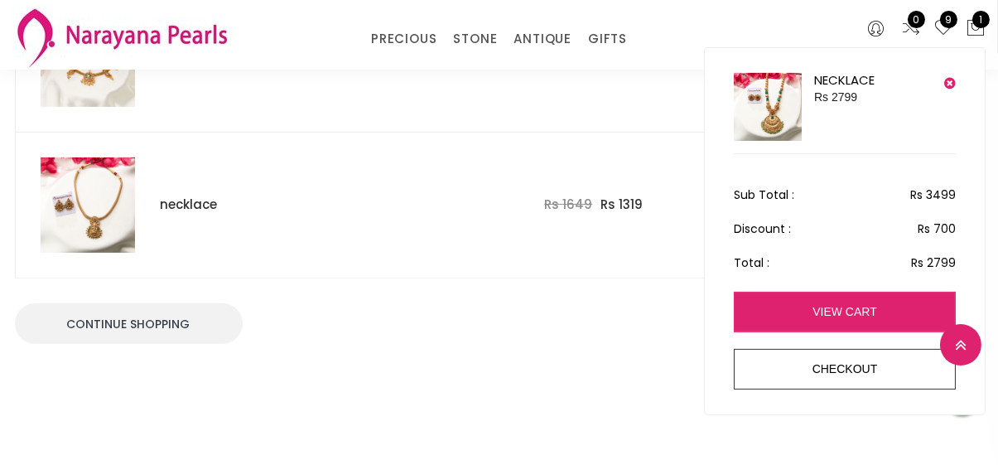
click at [853, 305] on link "view cart" at bounding box center [845, 312] width 222 height 41
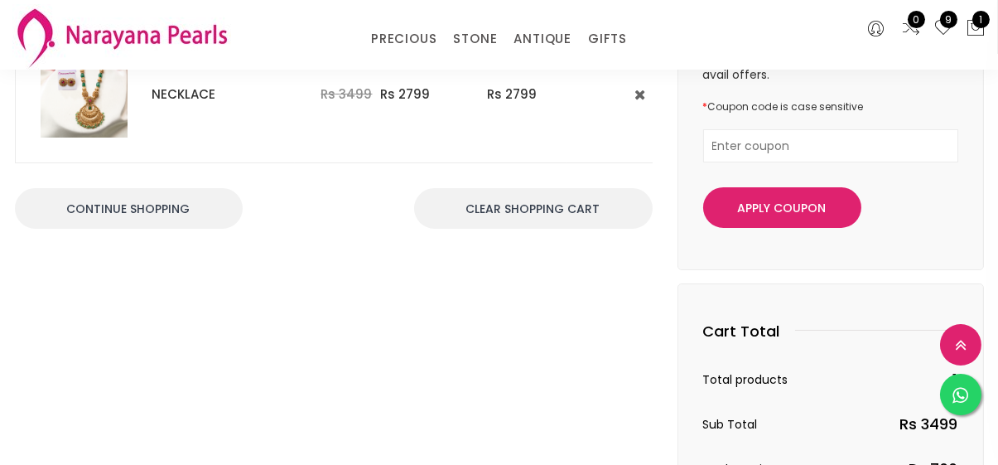
scroll to position [246, 0]
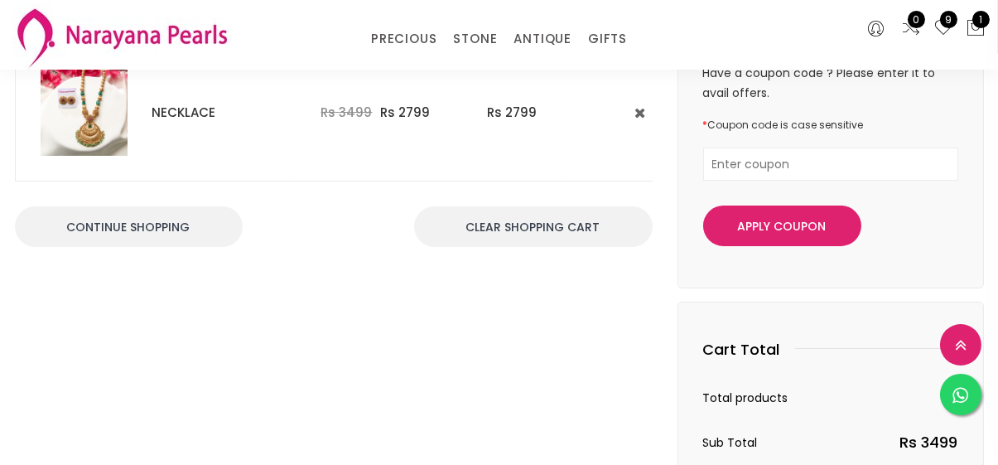
click at [834, 158] on input "text" at bounding box center [830, 163] width 255 height 33
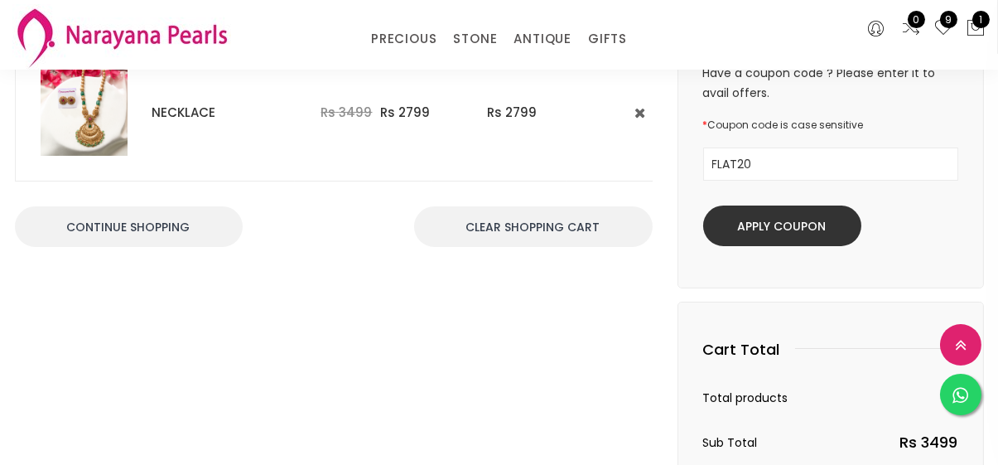
type input "FLAT20"
click at [792, 227] on button "Apply Coupon" at bounding box center [782, 225] width 158 height 41
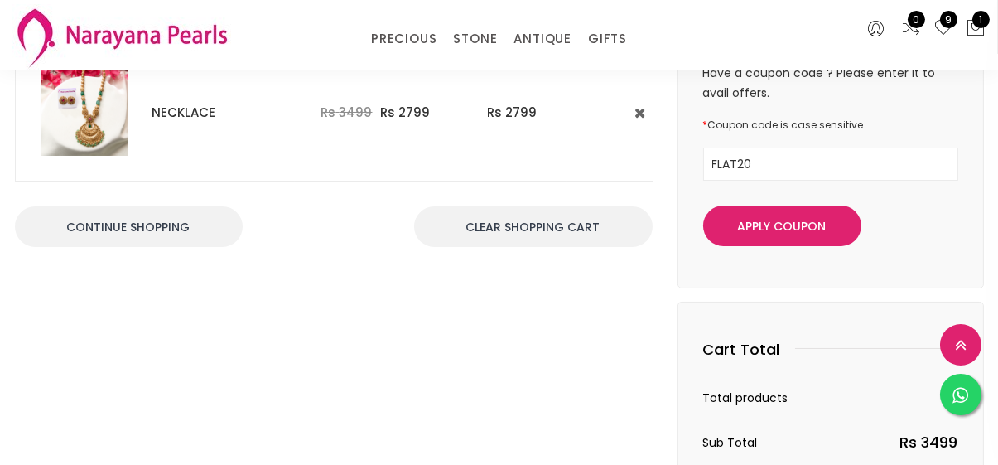
click at [819, 163] on input "FLAT20" at bounding box center [830, 163] width 255 height 33
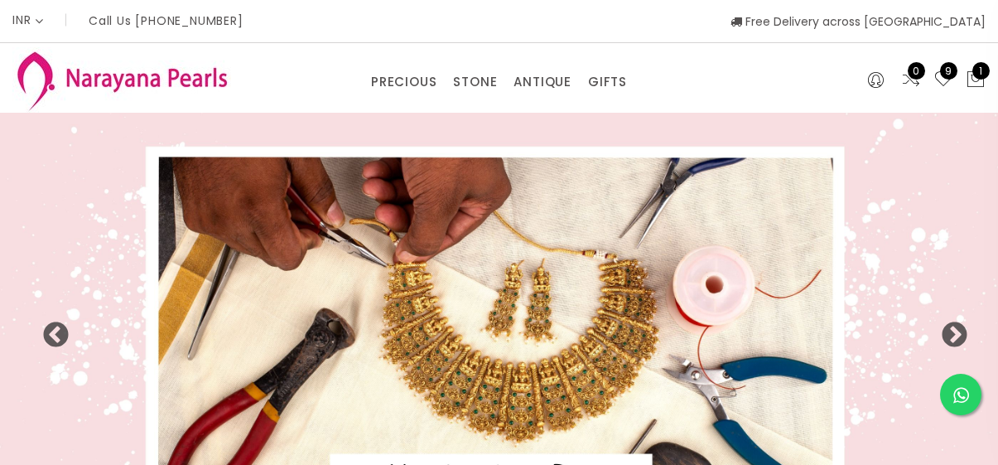
select select "INR"
